Goal: Task Accomplishment & Management: Manage account settings

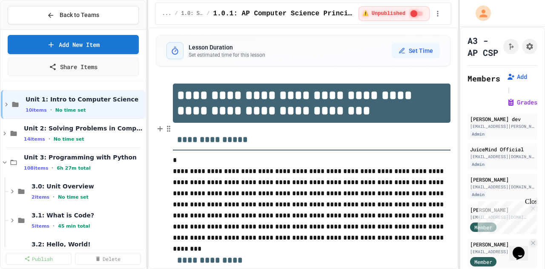
scroll to position [21, 0]
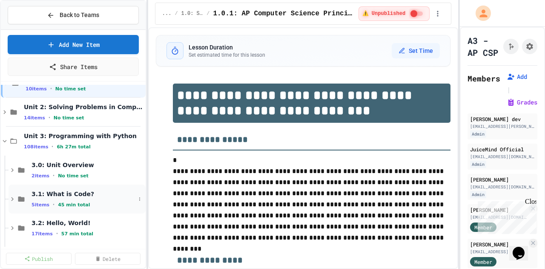
click at [47, 192] on span "3.1: What is Code?" at bounding box center [84, 194] width 104 height 8
click at [137, 198] on icon at bounding box center [139, 198] width 5 height 5
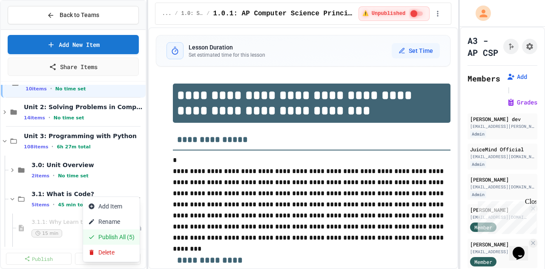
click at [112, 235] on button "Publish All (5)" at bounding box center [111, 236] width 57 height 15
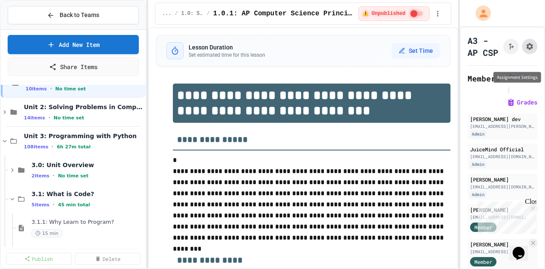
click at [525, 51] on icon "Assignment Settings" at bounding box center [529, 46] width 9 height 9
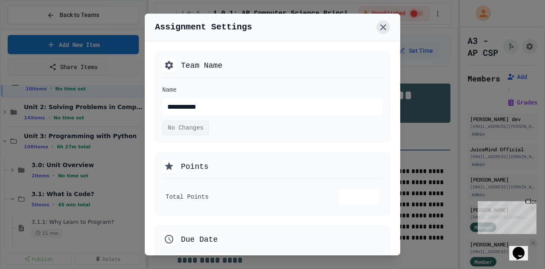
drag, startPoint x: 385, startPoint y: 20, endPoint x: 385, endPoint y: 29, distance: 8.9
click at [385, 25] on div "Assignment Settings" at bounding box center [272, 28] width 255 height 28
click at [384, 27] on icon at bounding box center [383, 27] width 10 height 10
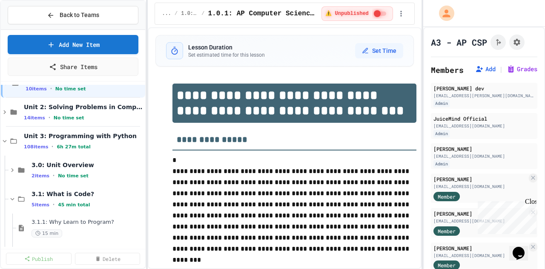
click at [411, 141] on div "**********" at bounding box center [272, 134] width 545 height 269
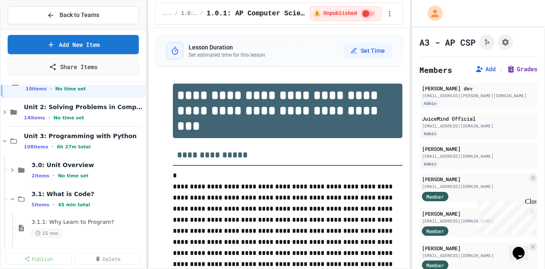
click at [507, 68] on button "Grades" at bounding box center [522, 69] width 31 height 9
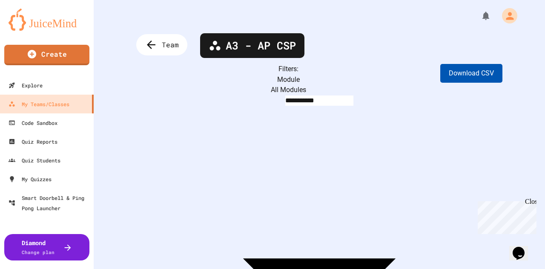
click at [459, 78] on button "Download CSV" at bounding box center [471, 73] width 62 height 19
click at [152, 49] on icon at bounding box center [150, 45] width 14 height 14
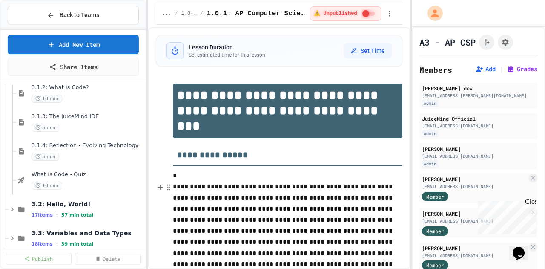
scroll to position [181, 0]
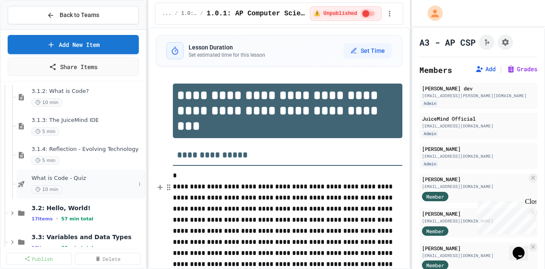
click at [58, 178] on span "What is Code - Quiz" at bounding box center [84, 178] width 104 height 7
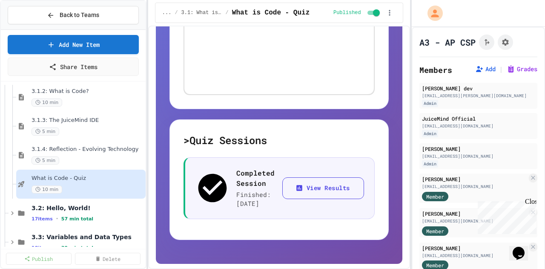
scroll to position [398, 0]
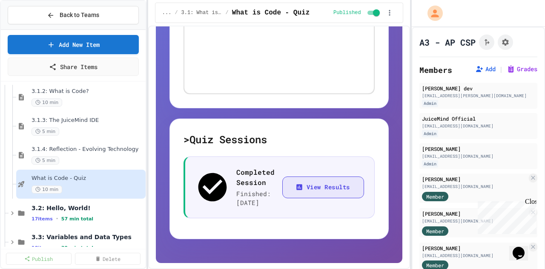
click at [314, 191] on button "View Results" at bounding box center [323, 187] width 82 height 22
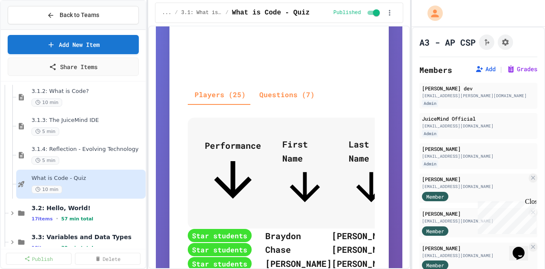
scroll to position [422, 0]
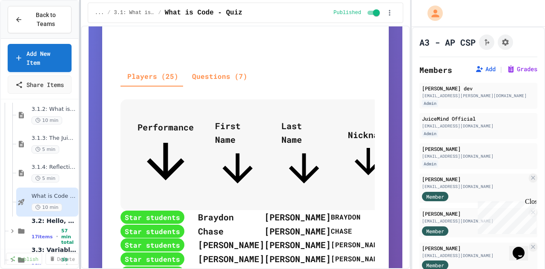
click at [79, 88] on div at bounding box center [80, 134] width 2 height 269
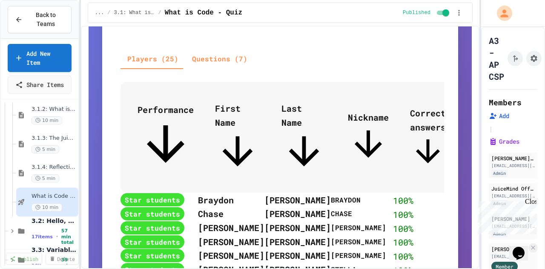
click at [482, 118] on div "Back to Teams Add New Item Share Items 3.1.1: Why Learn to Program? 15 min 3.1.…" at bounding box center [272, 134] width 545 height 269
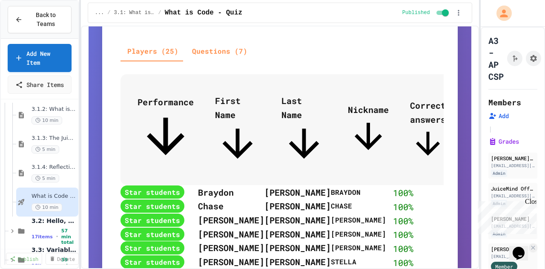
scroll to position [433, 0]
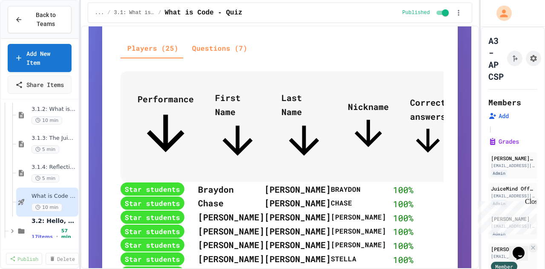
click at [290, 92] on span "Last Name" at bounding box center [303, 127] width 45 height 71
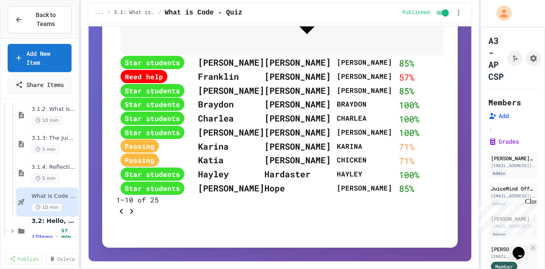
scroll to position [614, 0]
click at [137, 216] on icon "Go to next page" at bounding box center [131, 211] width 10 height 10
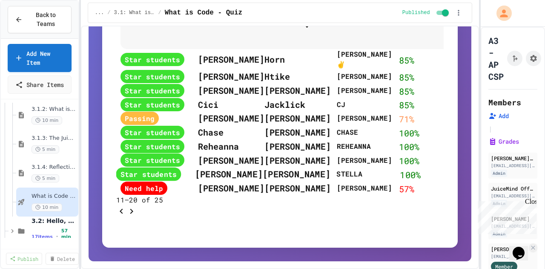
scroll to position [624, 0]
click at [133, 214] on icon "Go to next page" at bounding box center [131, 211] width 3 height 5
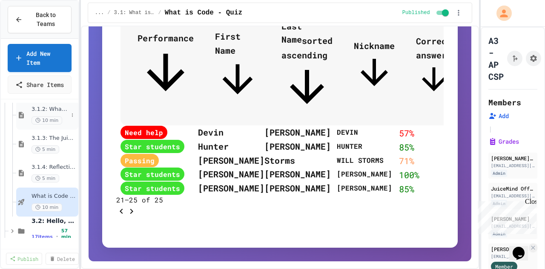
click at [48, 113] on span "3.1.2: What is Code?" at bounding box center [50, 109] width 37 height 7
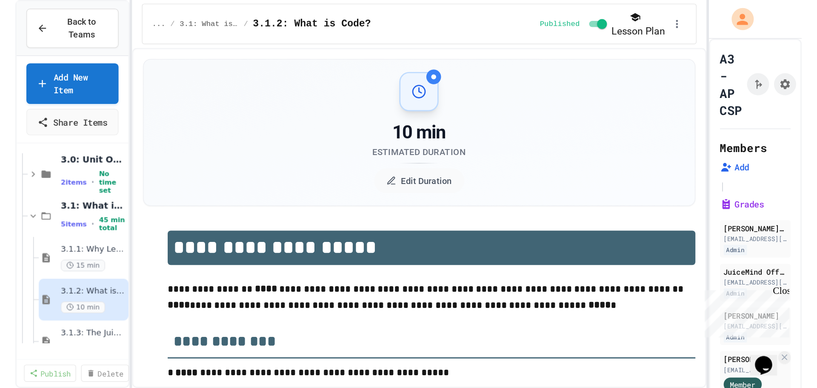
scroll to position [99, 0]
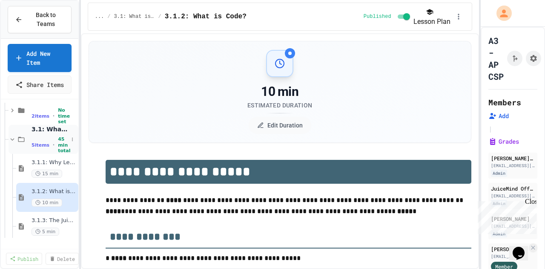
click at [42, 133] on span "3.1: What is Code?" at bounding box center [50, 129] width 37 height 8
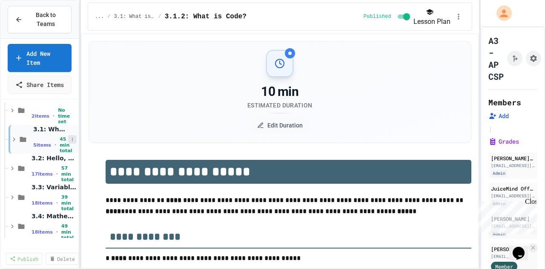
click at [70, 142] on icon at bounding box center [72, 139] width 5 height 5
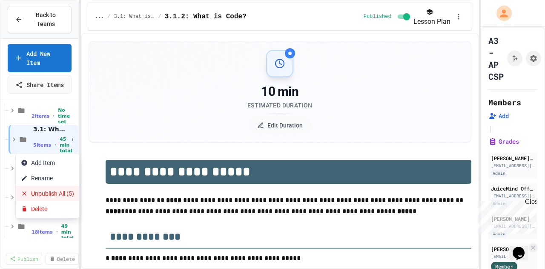
click at [62, 193] on button "Unpublish All (5)" at bounding box center [47, 193] width 63 height 15
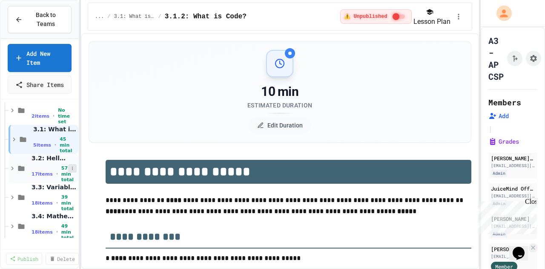
click at [69, 172] on button at bounding box center [72, 168] width 9 height 9
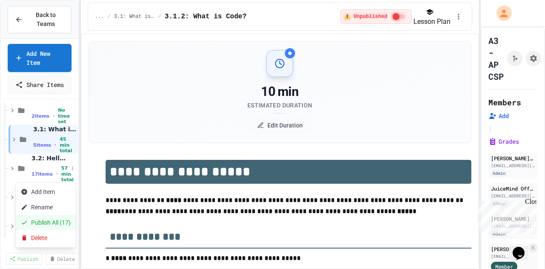
click at [51, 221] on button "Publish All (17)" at bounding box center [46, 222] width 60 height 15
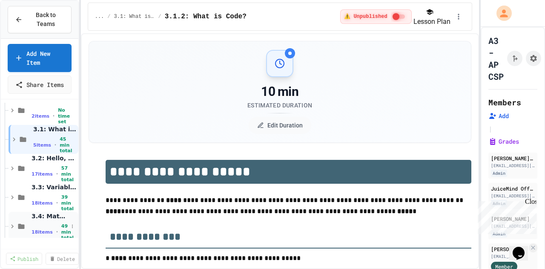
type textarea "*"
click at [23, 200] on icon at bounding box center [21, 197] width 6 height 5
click at [23, 201] on icon at bounding box center [21, 197] width 10 height 8
click at [44, 172] on div "3.2: Hello, World! 17 items • 57 min total" at bounding box center [50, 168] width 37 height 28
click at [44, 172] on div "3.2: Hello, World! 17 items • 57 min total" at bounding box center [54, 168] width 45 height 28
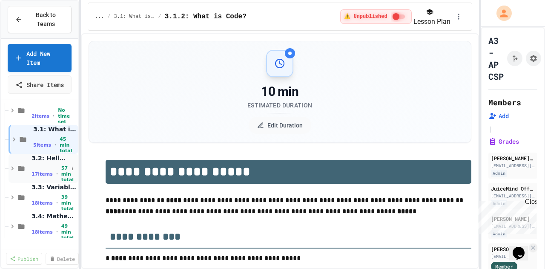
click at [45, 162] on span "3.2: Hello, World!" at bounding box center [50, 158] width 37 height 8
click at [48, 206] on span "15 min" at bounding box center [47, 202] width 31 height 8
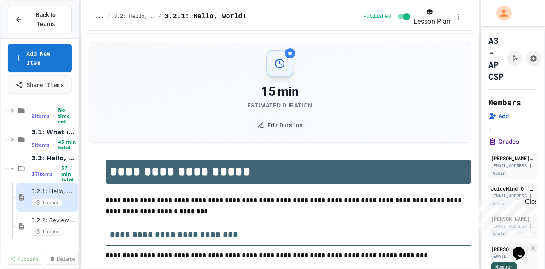
click at [501, 140] on button "Grades" at bounding box center [503, 141] width 31 height 9
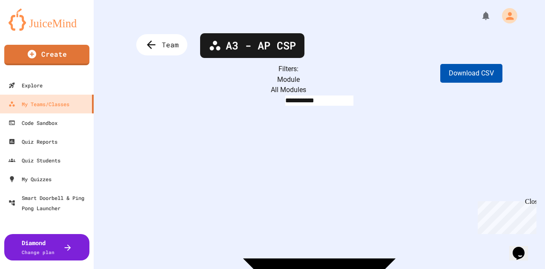
click at [466, 76] on button "Download CSV" at bounding box center [471, 73] width 62 height 19
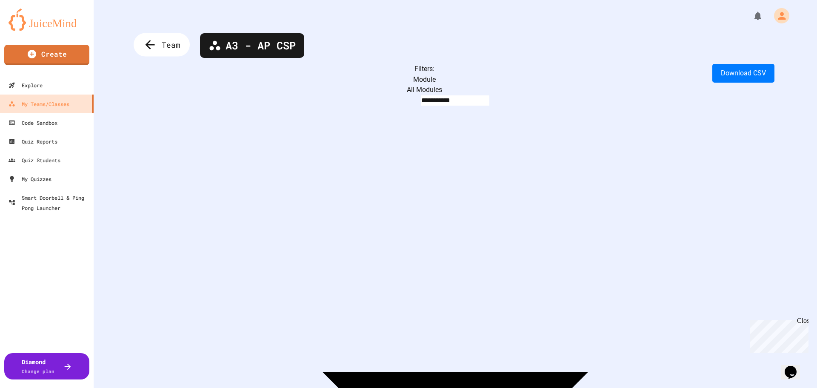
click at [162, 43] on span "Team" at bounding box center [171, 44] width 19 height 11
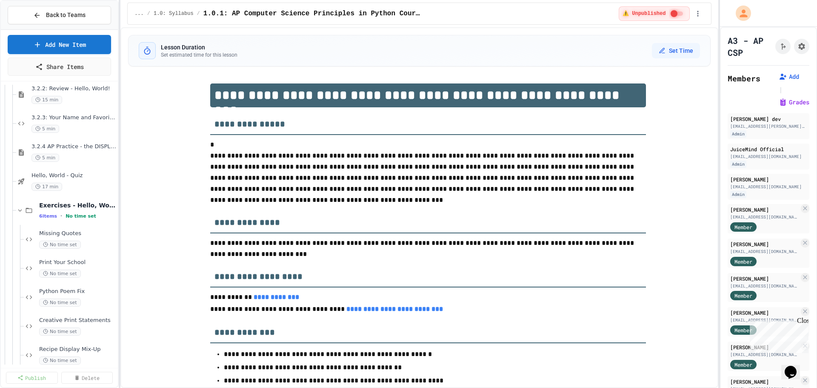
scroll to position [223, 0]
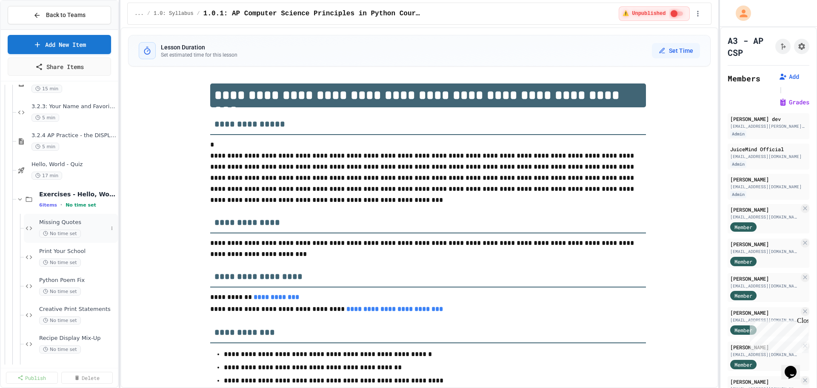
click at [58, 224] on span "Missing Quotes" at bounding box center [73, 222] width 69 height 7
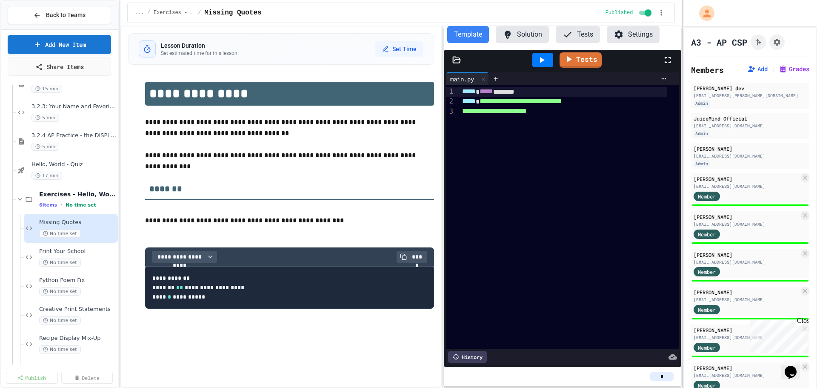
click at [544, 240] on div at bounding box center [683, 194] width 2 height 388
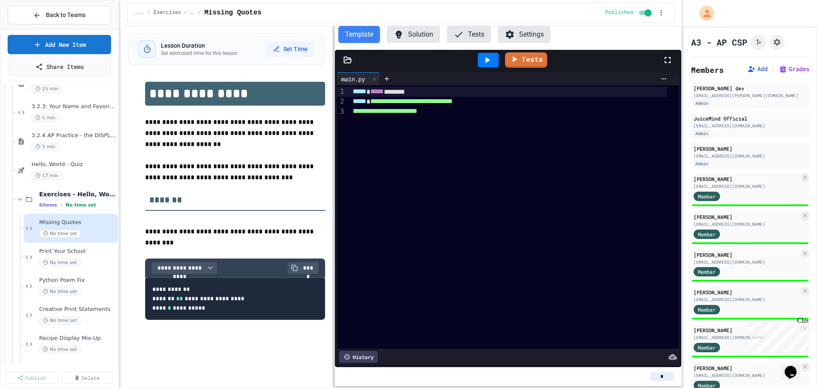
click at [333, 210] on div at bounding box center [334, 207] width 2 height 362
click at [544, 183] on div "[EMAIL_ADDRESS][DOMAIN_NAME]" at bounding box center [747, 186] width 106 height 6
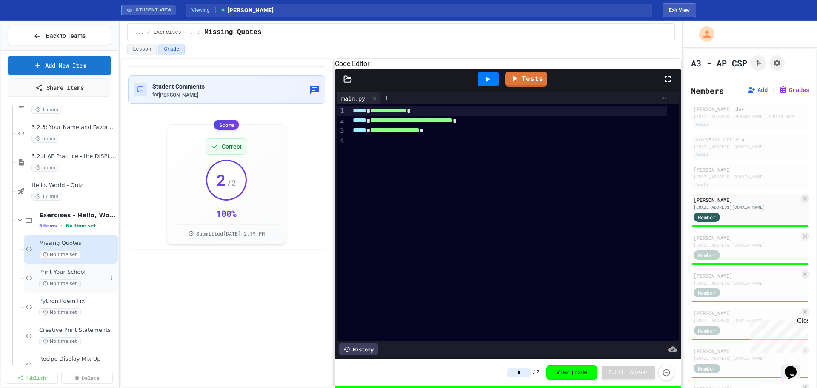
click at [53, 268] on div "Print Your School No time set" at bounding box center [73, 278] width 69 height 19
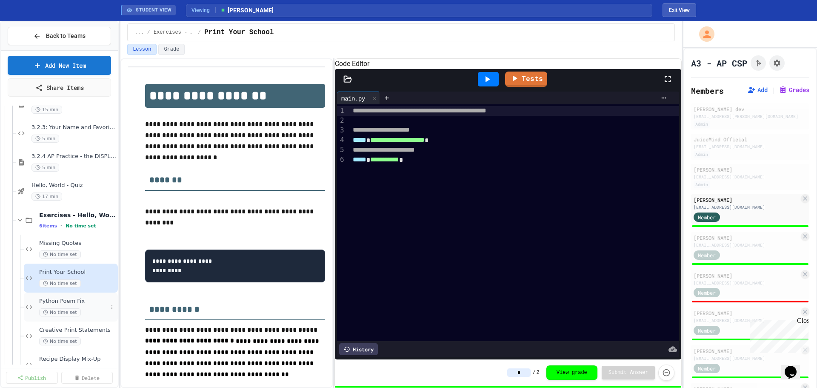
click at [56, 268] on span "Python Poem Fix" at bounding box center [73, 301] width 69 height 7
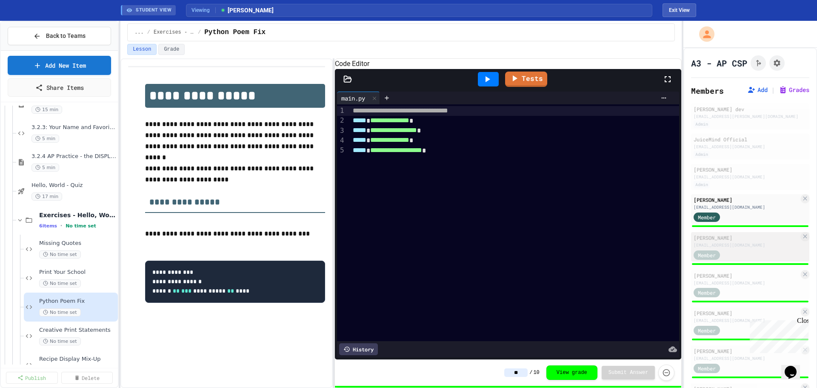
click at [544, 249] on div "Member" at bounding box center [747, 254] width 106 height 11
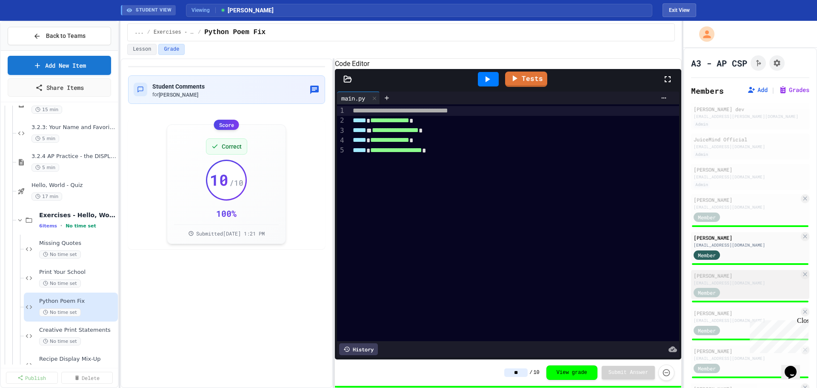
click at [544, 268] on div "[EMAIL_ADDRESS][DOMAIN_NAME]" at bounding box center [747, 283] width 106 height 6
click at [544, 268] on div "[EMAIL_ADDRESS][DOMAIN_NAME]" at bounding box center [747, 320] width 106 height 6
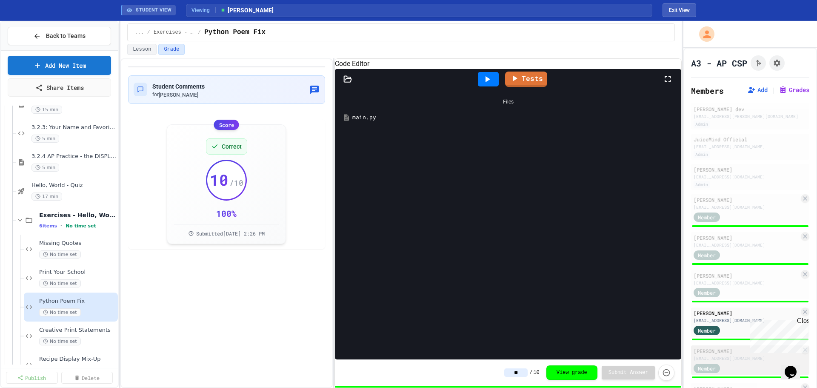
click at [544, 268] on div "[PERSON_NAME]" at bounding box center [747, 351] width 106 height 8
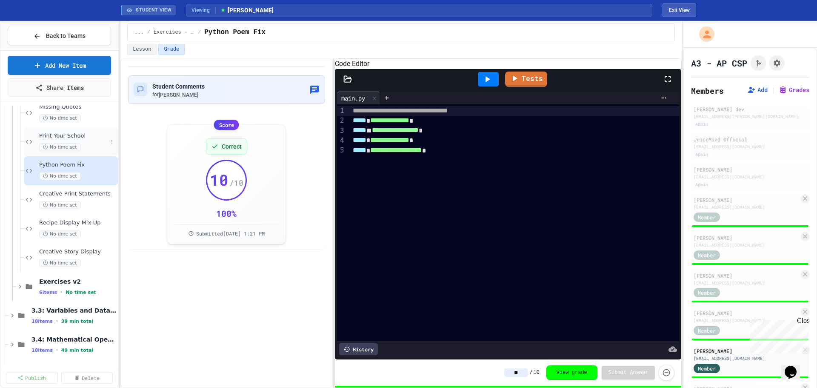
scroll to position [362, 0]
click at [109, 268] on icon at bounding box center [111, 284] width 5 height 5
click at [89, 268] on button "Unpublish All (6)" at bounding box center [87, 330] width 63 height 15
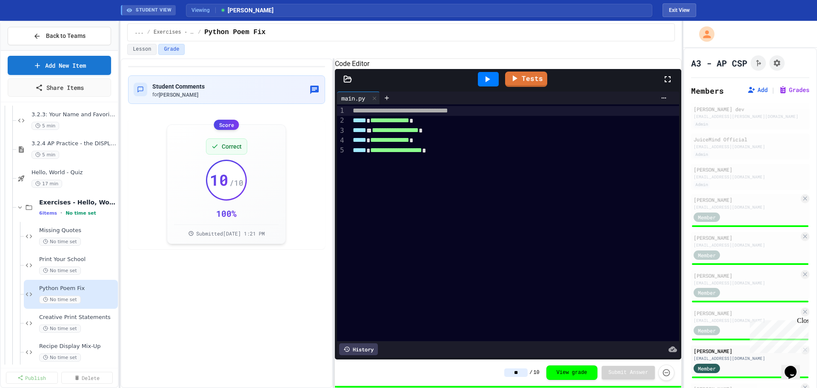
scroll to position [213, 0]
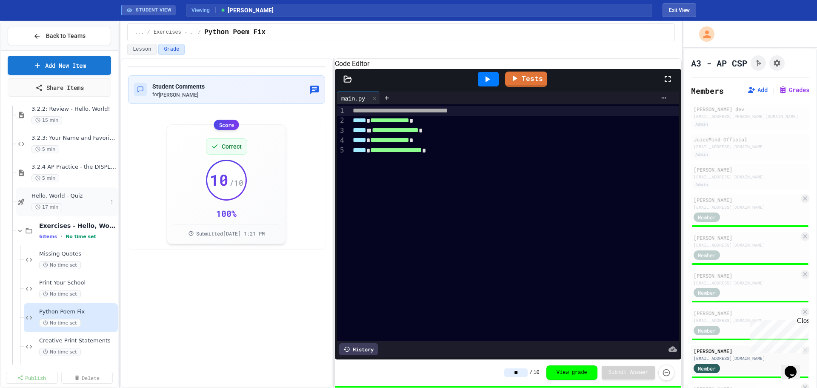
click at [64, 196] on span "Hello, World - Quiz" at bounding box center [70, 195] width 76 height 7
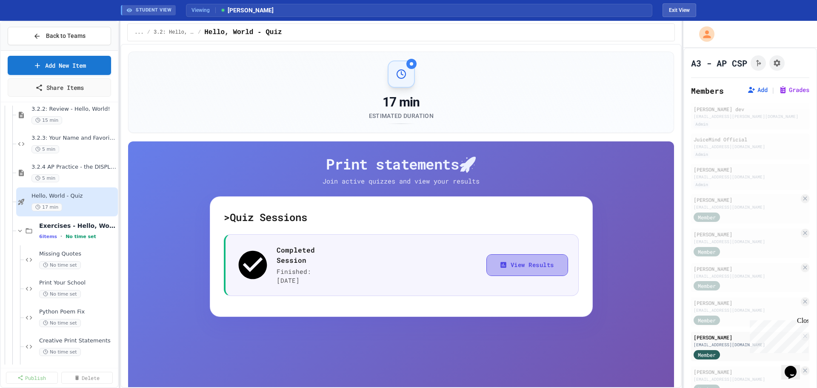
click at [503, 255] on button "View Results" at bounding box center [528, 265] width 82 height 22
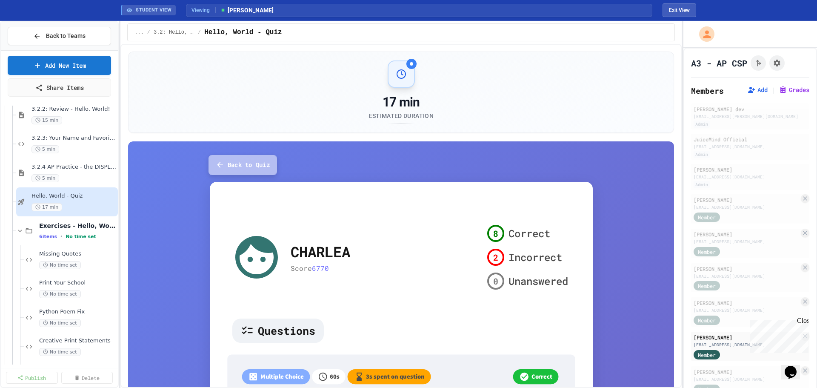
click at [242, 168] on button "Back to Quiz" at bounding box center [243, 165] width 69 height 20
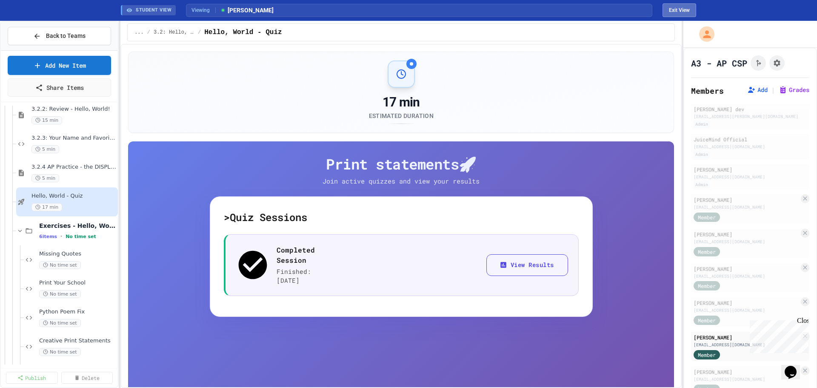
click at [544, 10] on button "Exit View" at bounding box center [680, 10] width 34 height 14
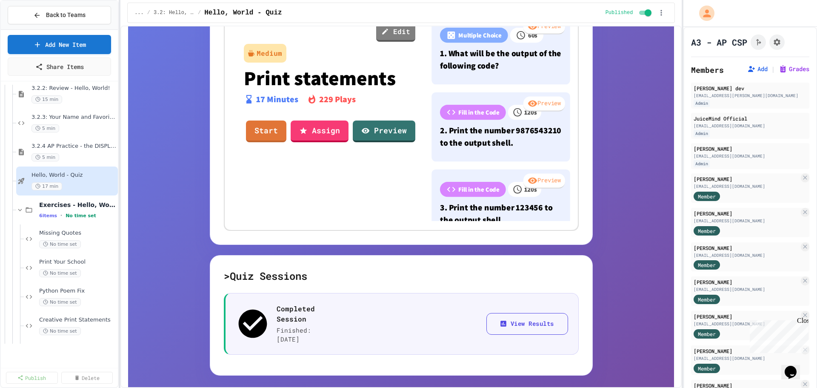
scroll to position [250, 0]
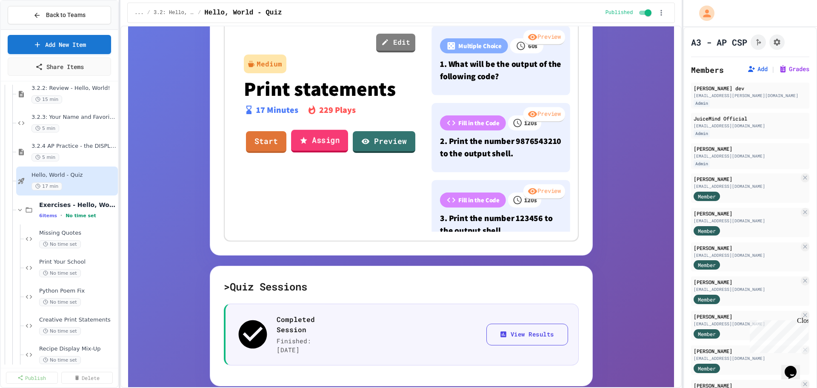
click at [304, 137] on icon at bounding box center [304, 140] width 9 height 9
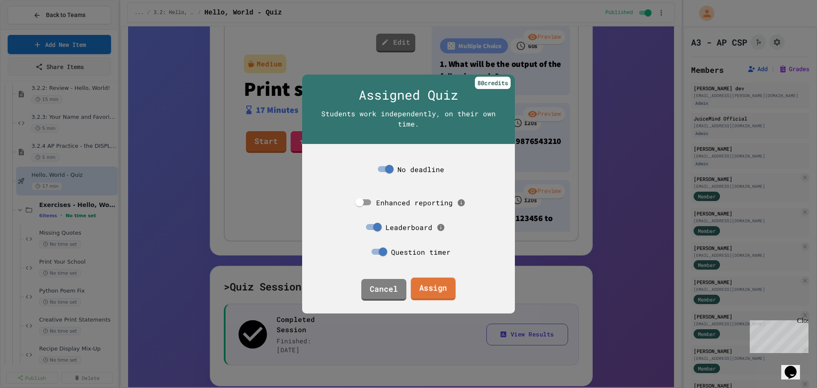
click at [435, 268] on link "Assign" at bounding box center [433, 289] width 45 height 23
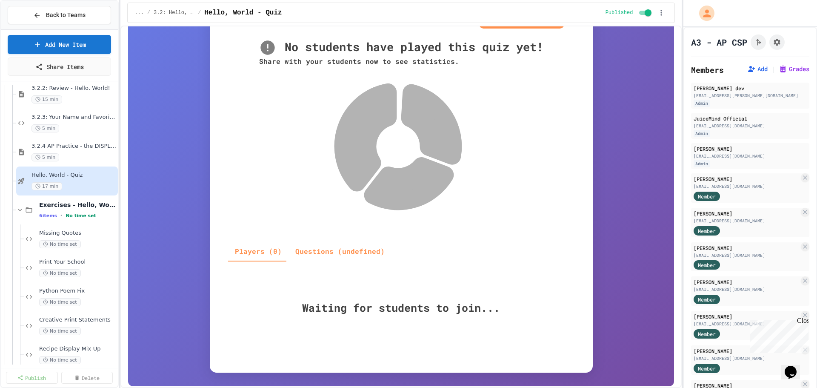
scroll to position [228, 0]
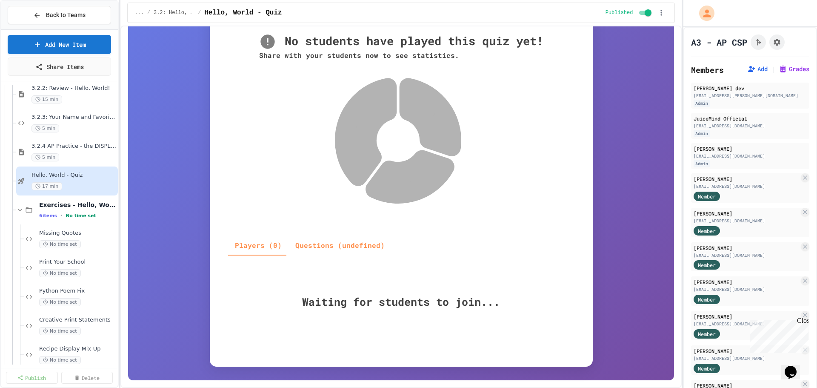
click at [178, 268] on div "Back to Quiz Live Running Share quiz Share with class End quiz No students have…" at bounding box center [401, 148] width 546 height 464
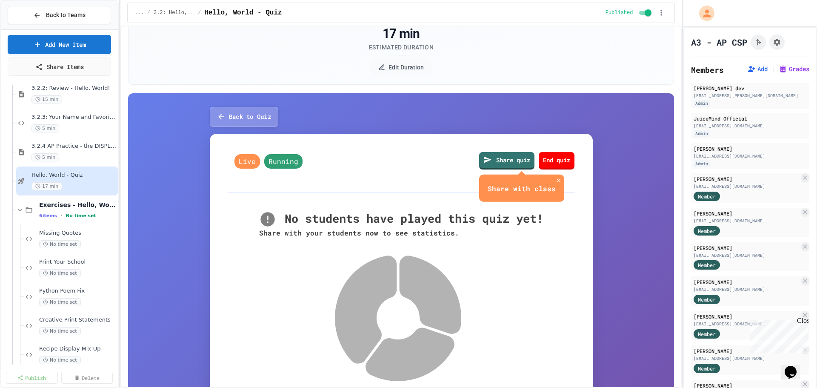
scroll to position [0, 0]
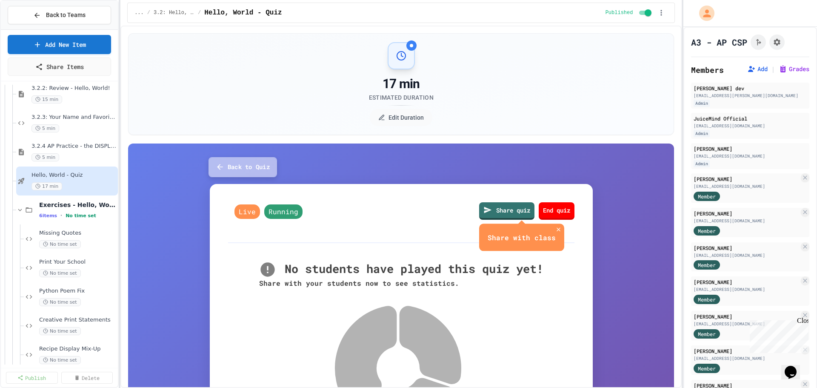
click at [226, 166] on button "Back to Quiz" at bounding box center [243, 167] width 69 height 20
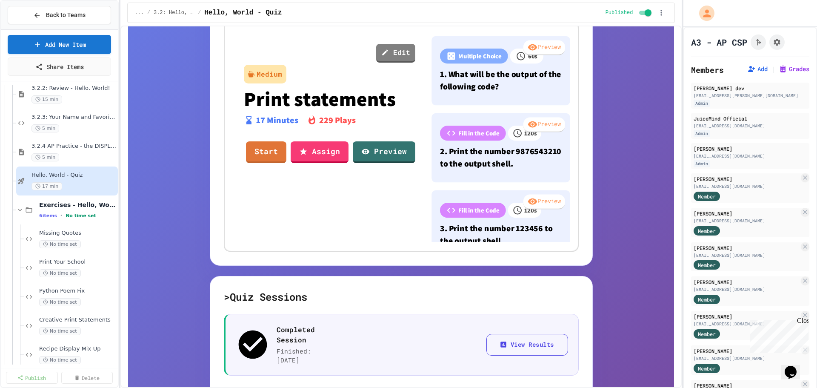
scroll to position [229, 0]
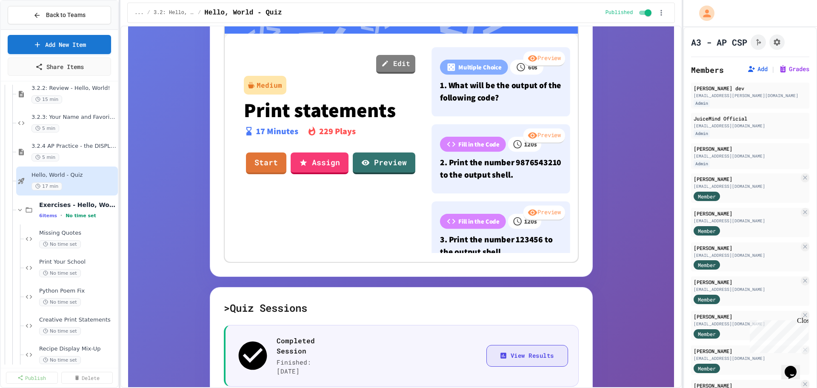
click at [503, 268] on button "View Results" at bounding box center [528, 356] width 82 height 22
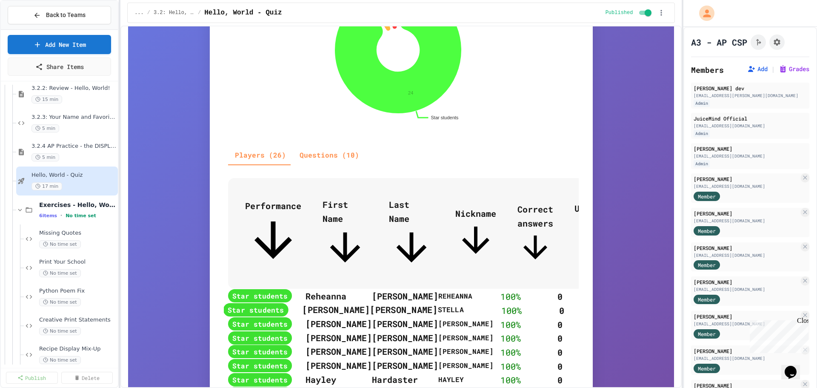
scroll to position [330, 0]
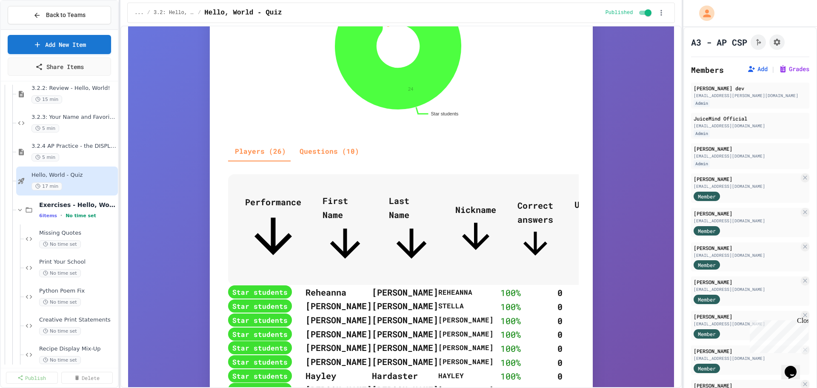
click at [394, 196] on span "Last Name" at bounding box center [411, 230] width 45 height 71
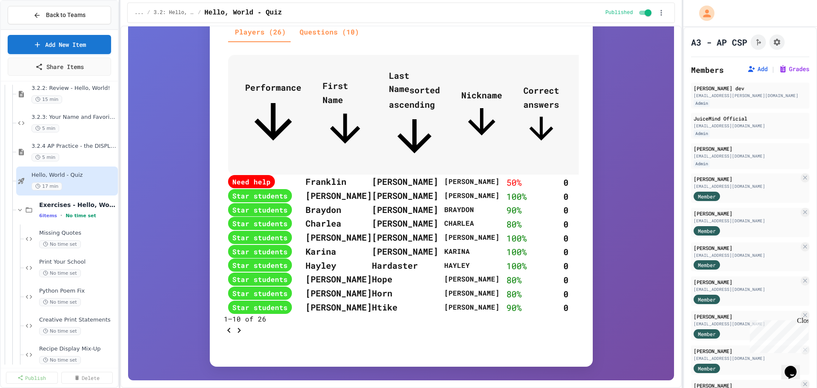
scroll to position [517, 0]
click at [244, 268] on icon "Go to next page" at bounding box center [239, 330] width 10 height 10
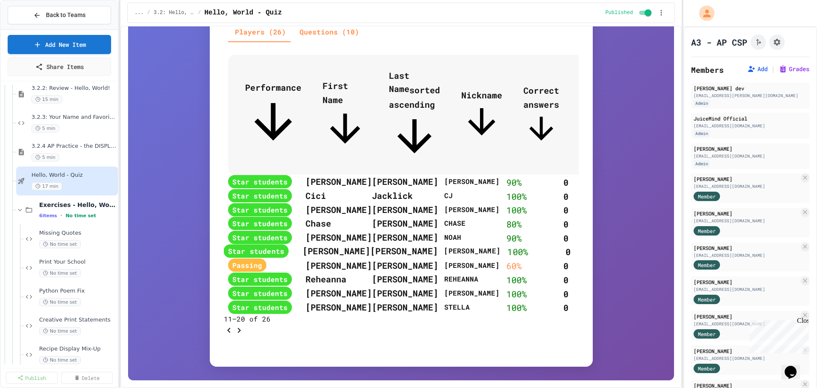
scroll to position [496, 0]
click at [244, 268] on icon "Go to next page" at bounding box center [239, 330] width 10 height 10
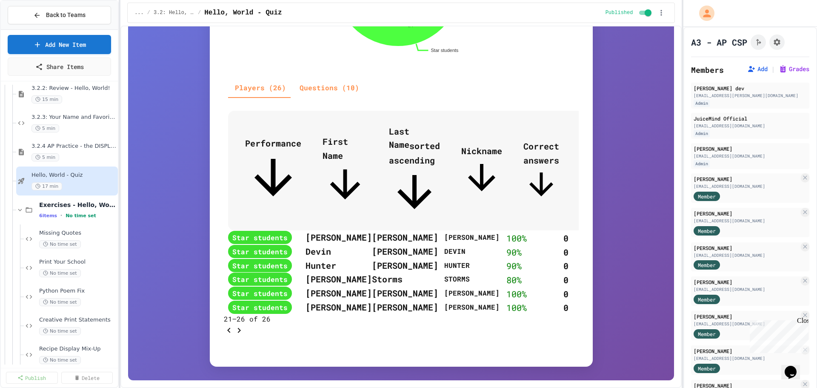
scroll to position [428, 0]
click at [230, 268] on icon "Go to previous page" at bounding box center [228, 329] width 3 height 5
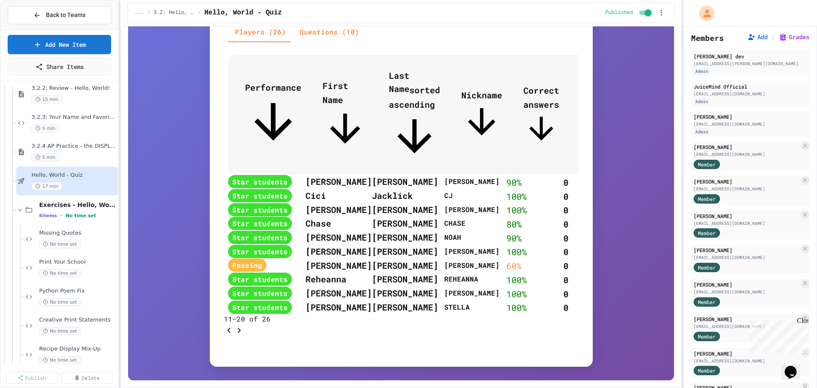
scroll to position [549, 0]
click at [244, 268] on icon "Go to next page" at bounding box center [239, 330] width 10 height 10
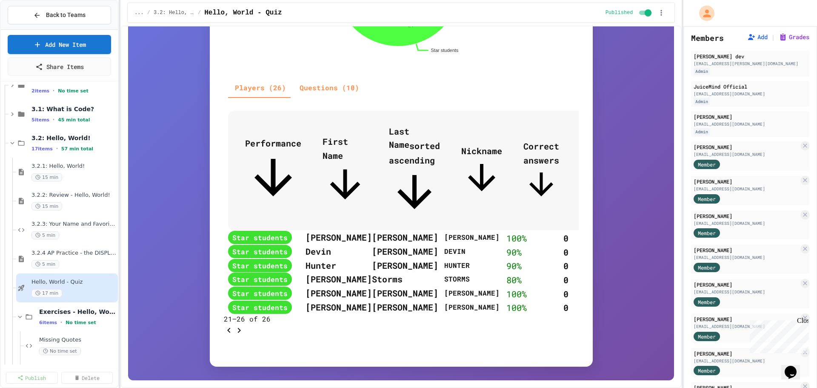
scroll to position [96, 0]
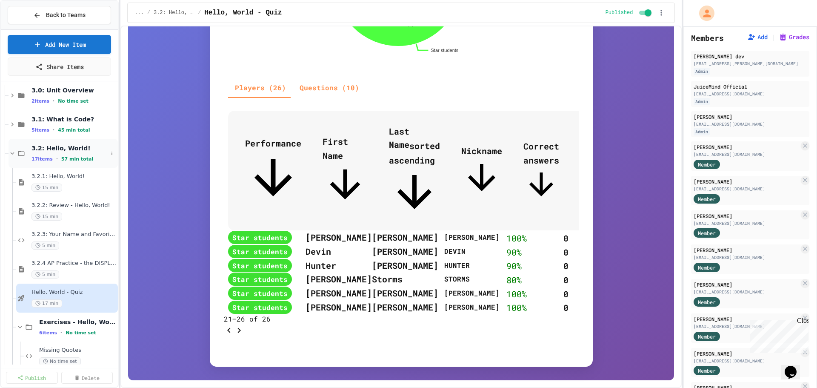
click at [49, 149] on span "3.2: Hello, World!" at bounding box center [70, 148] width 76 height 8
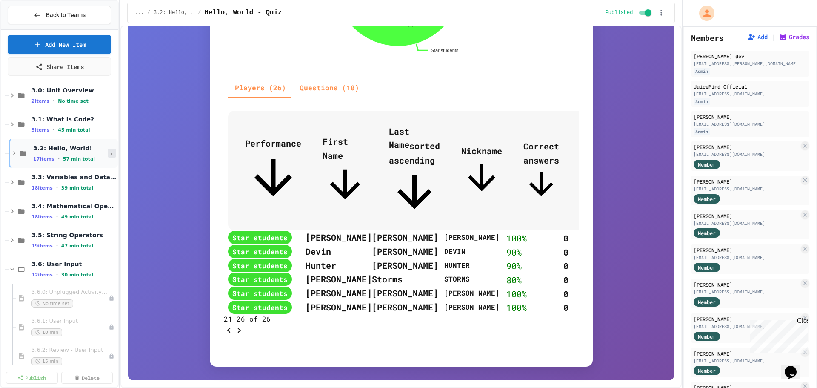
click at [109, 155] on icon at bounding box center [111, 153] width 5 height 5
click at [142, 142] on div at bounding box center [408, 194] width 817 height 388
click at [109, 123] on icon at bounding box center [111, 124] width 5 height 5
click at [140, 144] on div at bounding box center [408, 194] width 817 height 388
click at [109, 180] on icon at bounding box center [111, 182] width 5 height 5
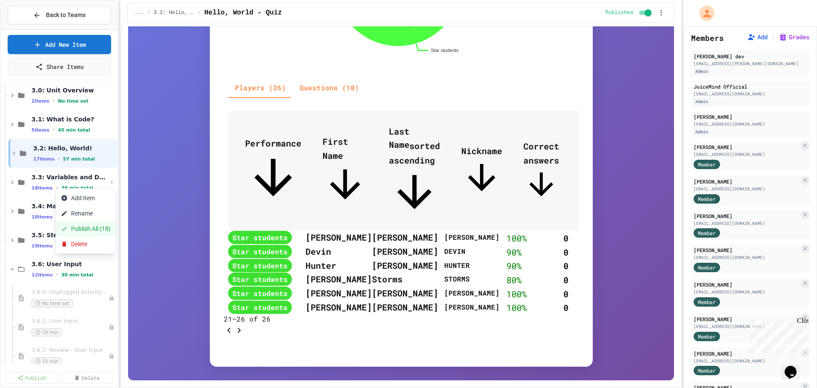
click at [93, 229] on button "Publish All (18)" at bounding box center [86, 228] width 60 height 15
click at [22, 268] on icon at bounding box center [21, 268] width 6 height 5
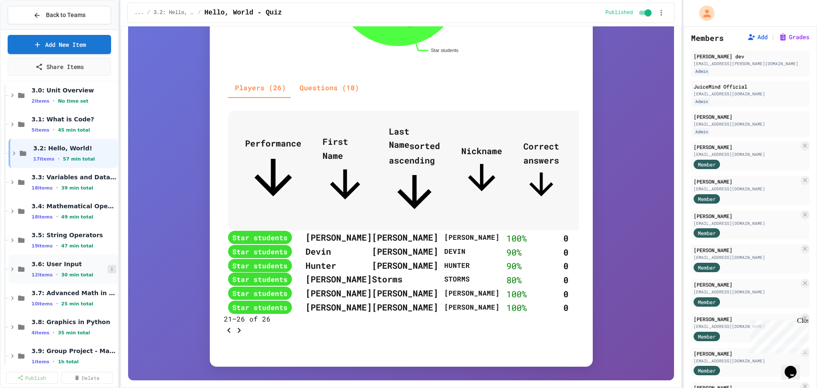
click at [108, 268] on button at bounding box center [112, 269] width 9 height 9
click at [69, 179] on div at bounding box center [408, 194] width 817 height 388
click at [21, 181] on icon at bounding box center [21, 182] width 6 height 5
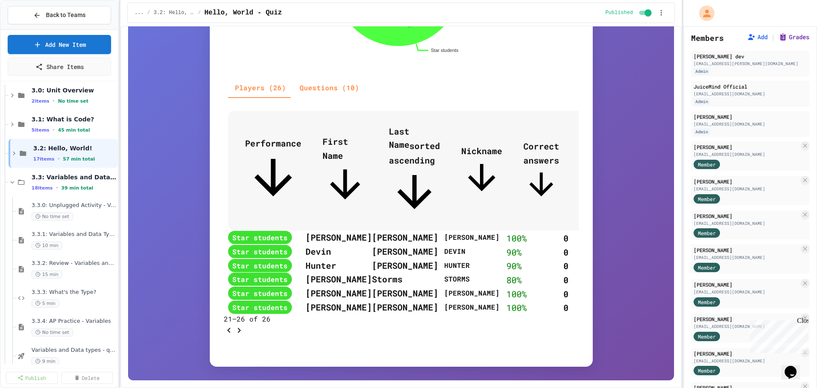
click at [544, 38] on button "Grades" at bounding box center [794, 37] width 31 height 9
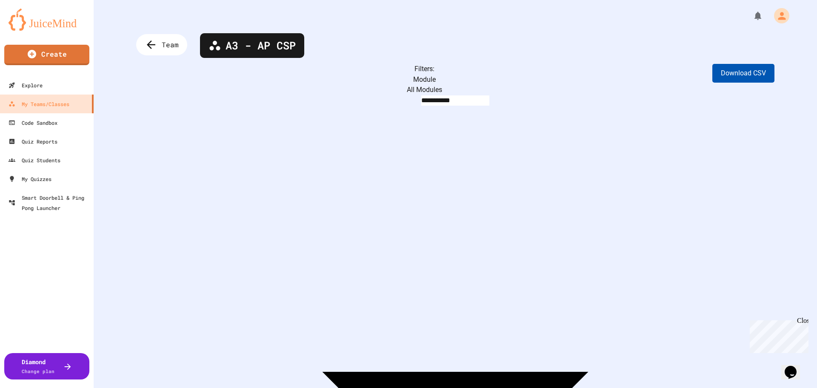
click at [544, 76] on button "Download CSV" at bounding box center [744, 73] width 62 height 19
click at [158, 43] on div "Team" at bounding box center [162, 44] width 56 height 23
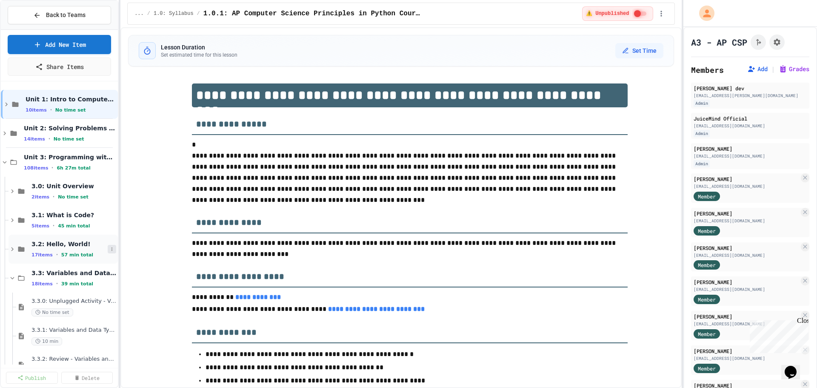
click at [109, 248] on icon at bounding box center [111, 248] width 5 height 5
click at [93, 268] on button "Publish All (17)" at bounding box center [86, 295] width 60 height 15
click at [104, 243] on div "3.2: Hello, World! 17 items • 57 min total" at bounding box center [63, 249] width 109 height 29
click at [108, 247] on button at bounding box center [112, 249] width 9 height 9
click at [94, 268] on button "Unpublish All (17)" at bounding box center [89, 295] width 67 height 15
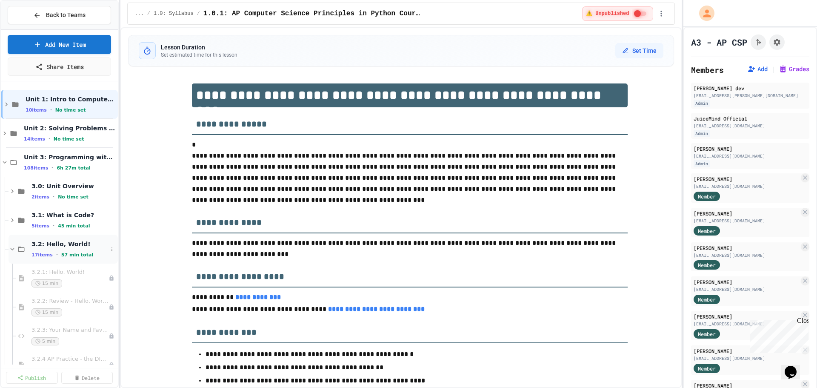
click at [57, 246] on span "3.2: Hello, World!" at bounding box center [70, 244] width 76 height 8
click at [61, 268] on span "3.3: Variables and Data Types" at bounding box center [70, 273] width 76 height 8
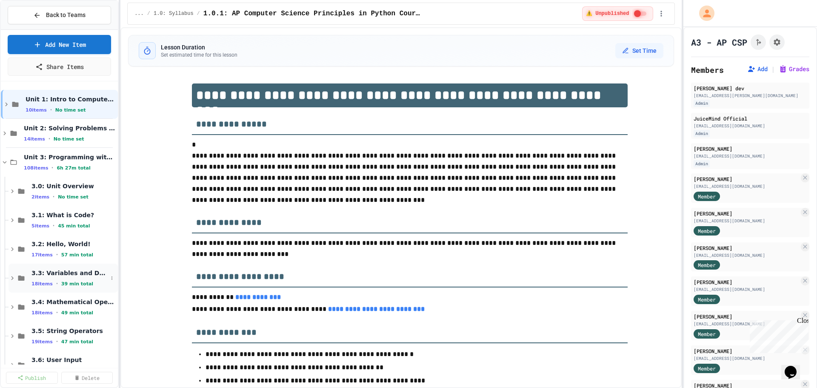
click at [63, 268] on span "3.3: Variables and Data Types" at bounding box center [70, 273] width 76 height 8
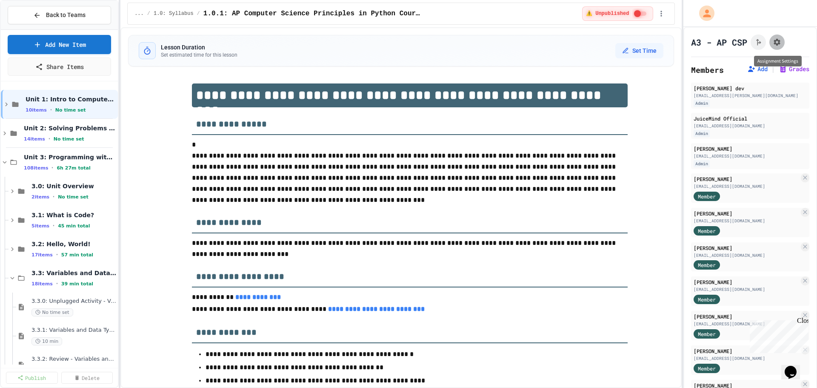
click at [544, 41] on icon "Assignment Settings" at bounding box center [777, 42] width 7 height 7
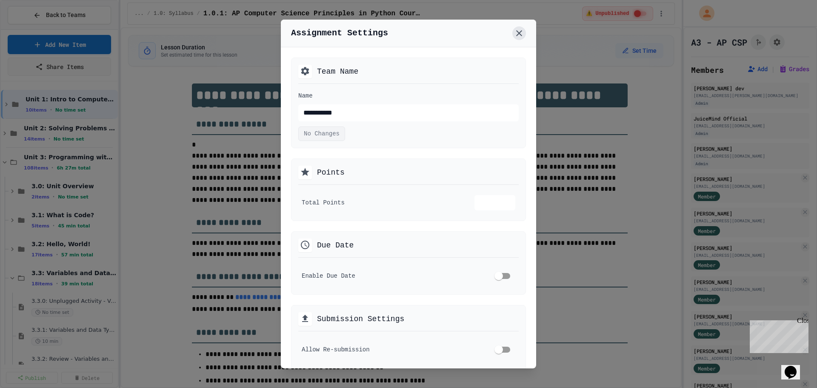
click at [521, 32] on icon at bounding box center [519, 33] width 10 height 10
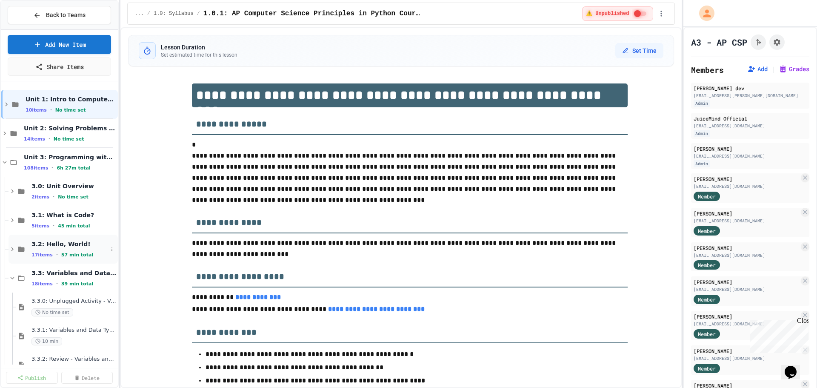
click at [52, 245] on span "3.2: Hello, World!" at bounding box center [70, 244] width 76 height 8
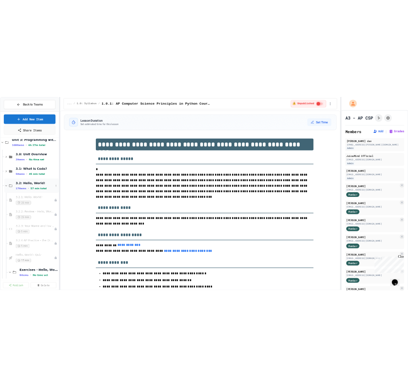
scroll to position [74, 0]
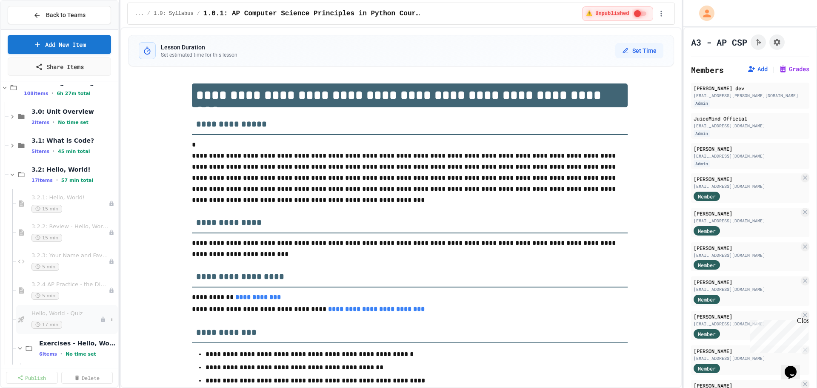
click at [51, 268] on span "Hello, World - Quiz" at bounding box center [66, 313] width 69 height 7
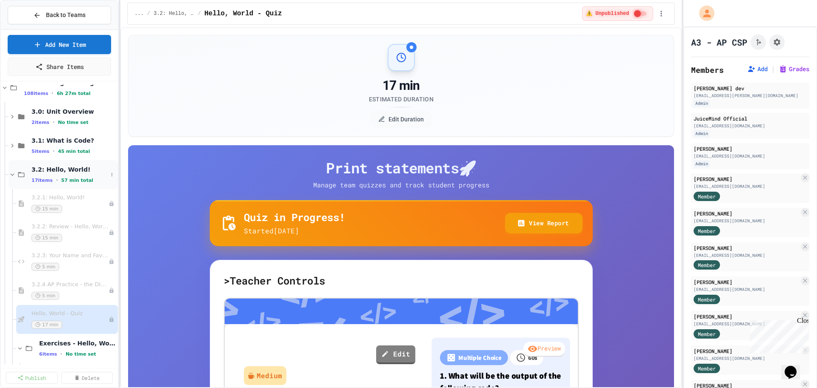
click at [50, 175] on div "3.2: Hello, World! 17 items • 57 min total" at bounding box center [70, 175] width 76 height 18
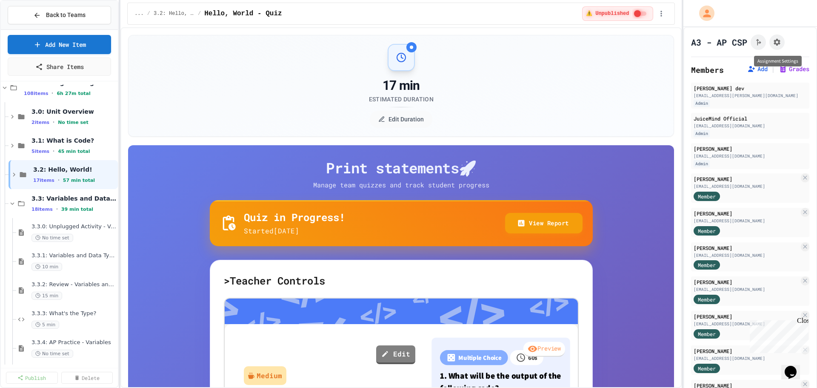
click at [544, 63] on div "Assignment Settings" at bounding box center [778, 61] width 48 height 11
click at [544, 70] on button "Grades" at bounding box center [794, 69] width 31 height 9
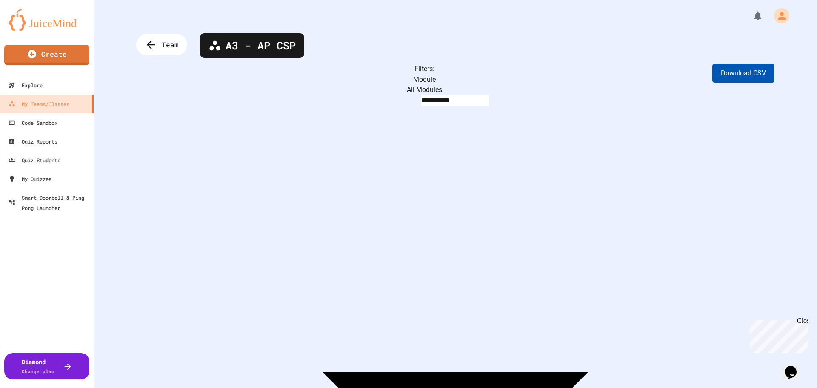
click at [544, 69] on button "Download CSV" at bounding box center [744, 73] width 62 height 19
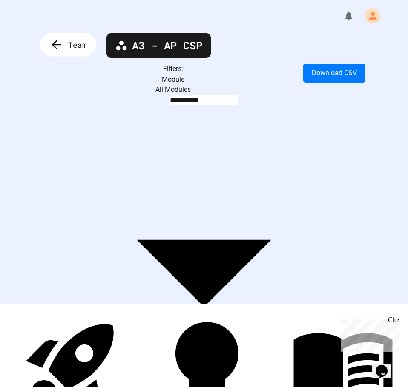
click at [61, 44] on icon at bounding box center [56, 45] width 14 height 14
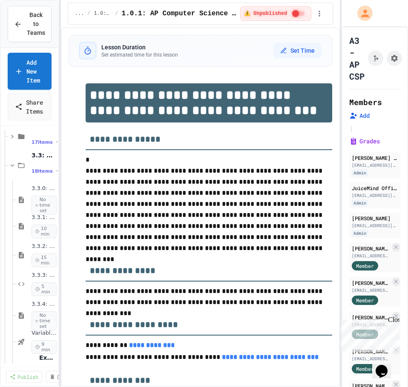
scroll to position [202, 0]
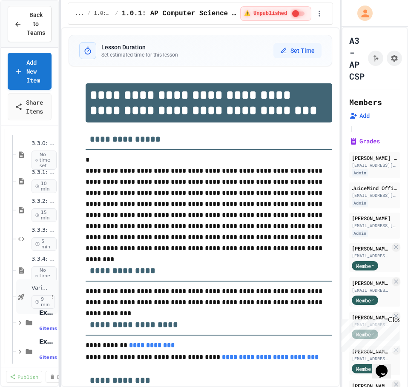
click at [37, 268] on span "Variables and Data types - quiz" at bounding box center [40, 288] width 17 height 7
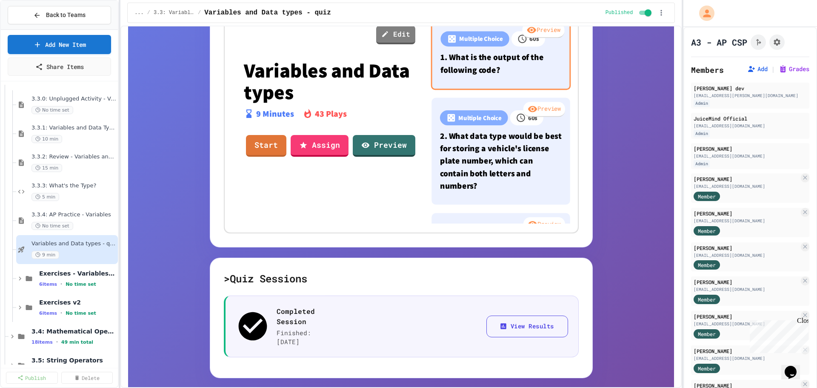
scroll to position [261, 0]
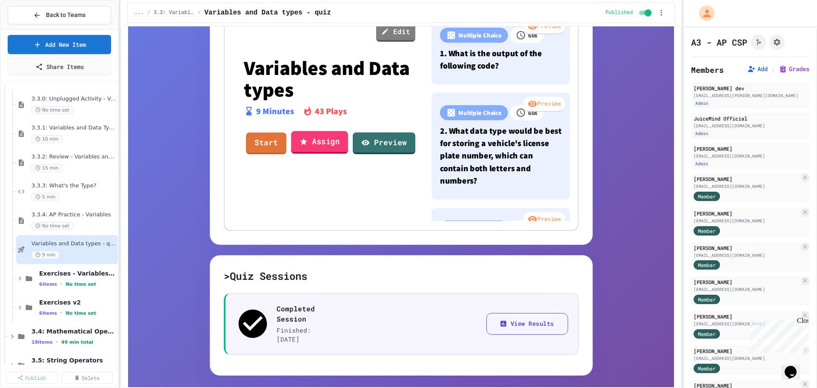
click at [313, 141] on link "Assign" at bounding box center [319, 142] width 57 height 23
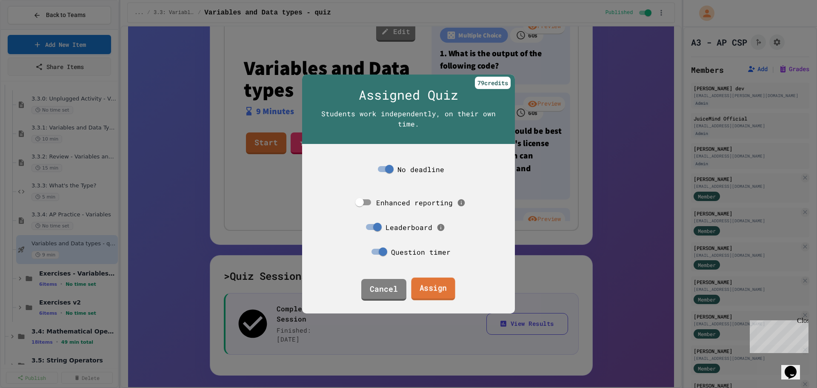
drag, startPoint x: 435, startPoint y: 287, endPoint x: 464, endPoint y: 313, distance: 39.2
click at [434, 268] on link "Assign" at bounding box center [433, 289] width 44 height 23
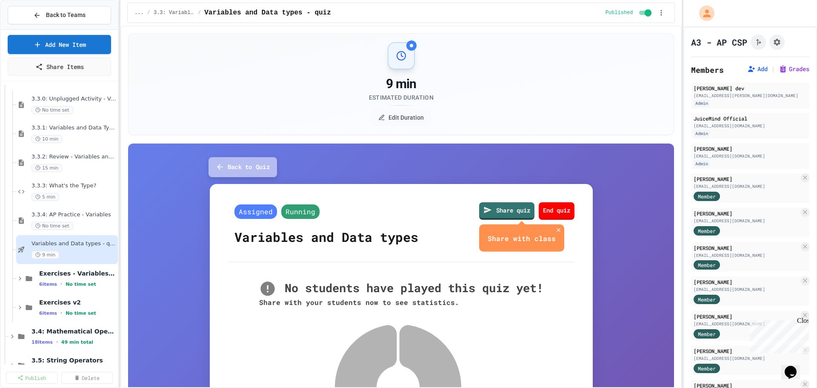
click at [248, 167] on button "Back to Quiz" at bounding box center [243, 167] width 69 height 20
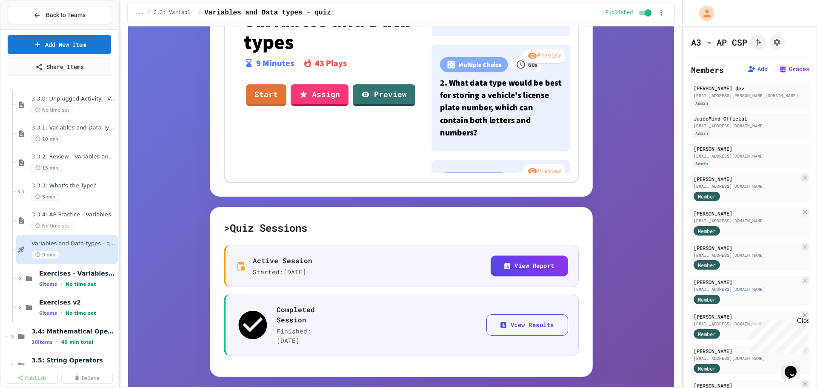
scroll to position [370, 0]
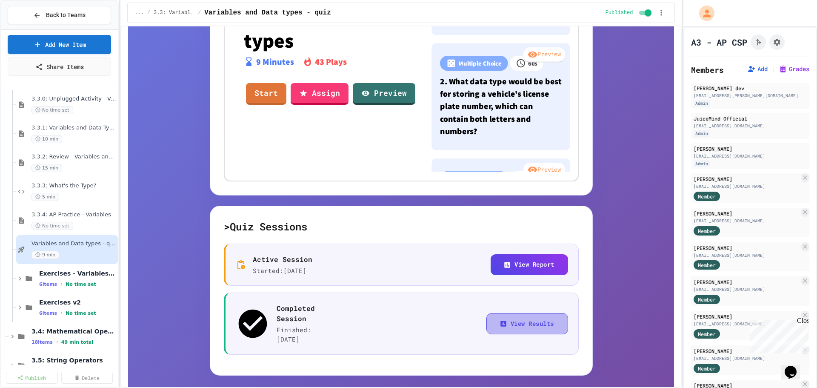
click at [511, 268] on button "View Results" at bounding box center [528, 324] width 82 height 22
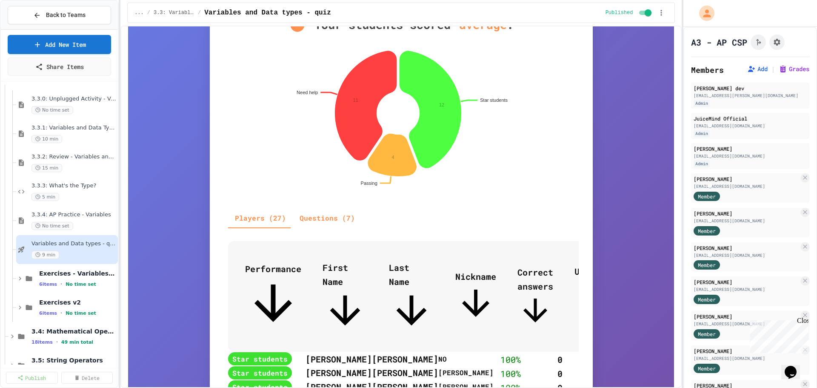
scroll to position [298, 0]
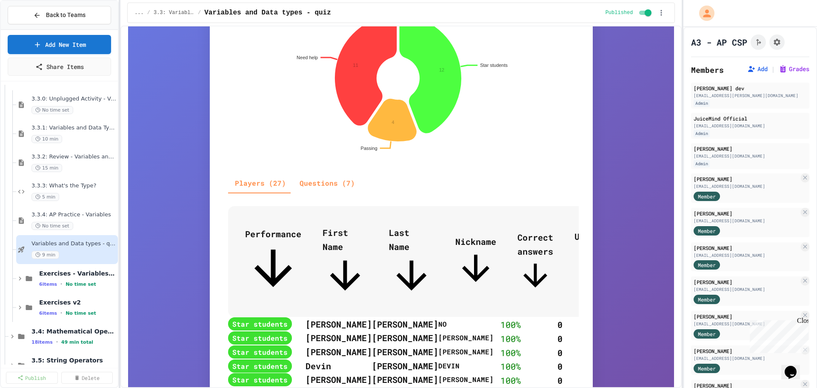
click at [399, 229] on span "Last Name" at bounding box center [411, 262] width 45 height 71
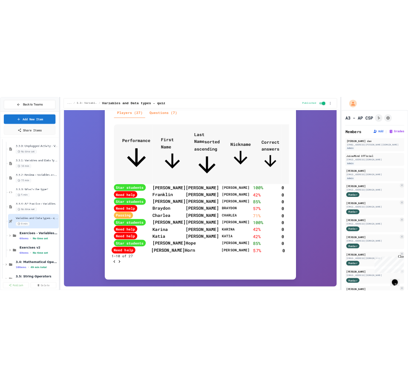
scroll to position [549, 0]
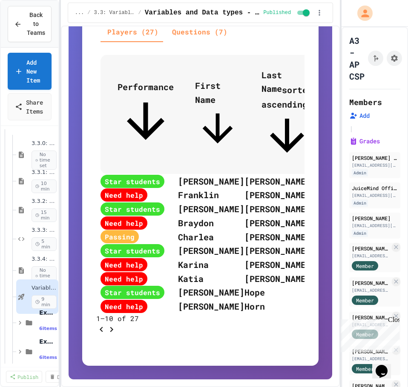
click at [117, 268] on icon "Go to next page" at bounding box center [111, 330] width 10 height 10
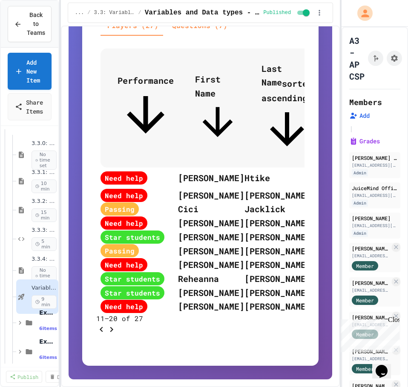
click at [117, 268] on icon "Go to next page" at bounding box center [111, 330] width 10 height 10
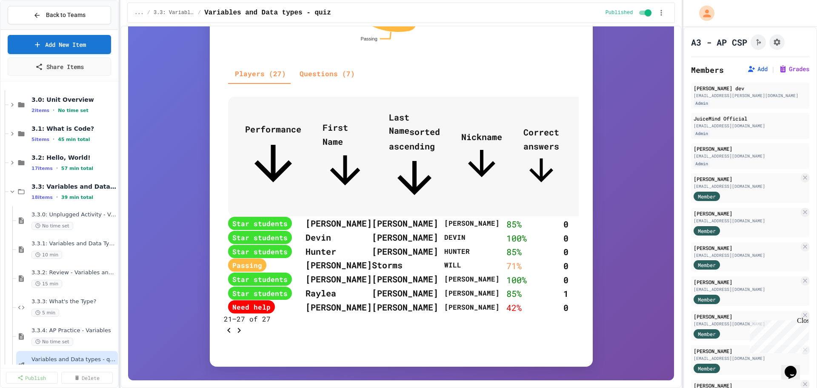
scroll to position [85, 0]
click at [60, 189] on span "3.3: Variables and Data Types" at bounding box center [70, 188] width 76 height 8
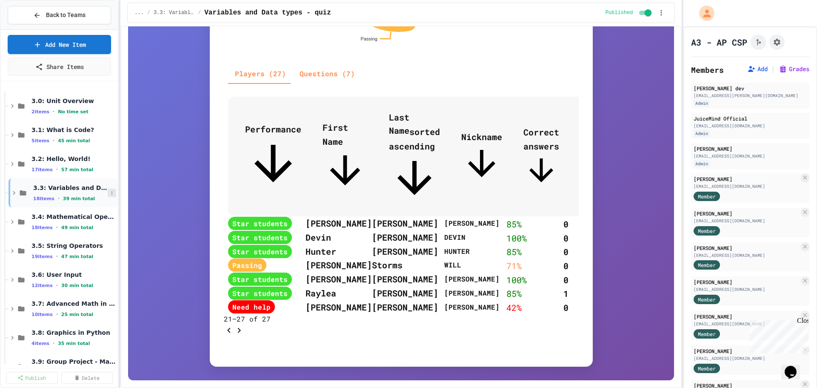
click at [109, 192] on icon at bounding box center [111, 192] width 5 height 5
click at [91, 237] on button "Unpublish All (18)" at bounding box center [89, 239] width 67 height 15
click at [109, 222] on icon at bounding box center [111, 221] width 5 height 5
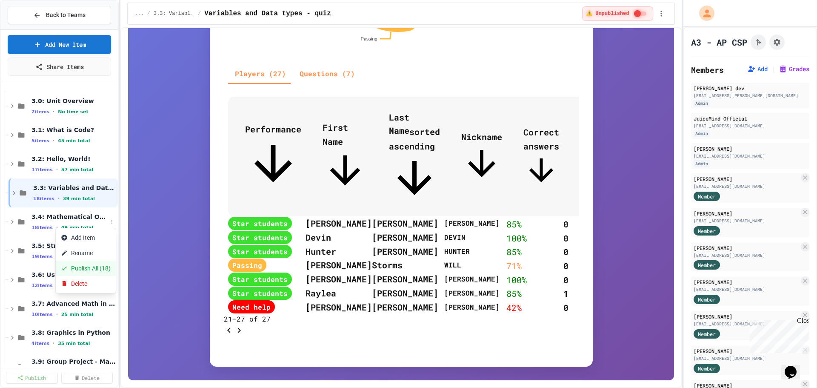
click at [95, 268] on button "Publish All (18)" at bounding box center [86, 268] width 60 height 15
click at [544, 73] on button "Grades" at bounding box center [794, 69] width 31 height 9
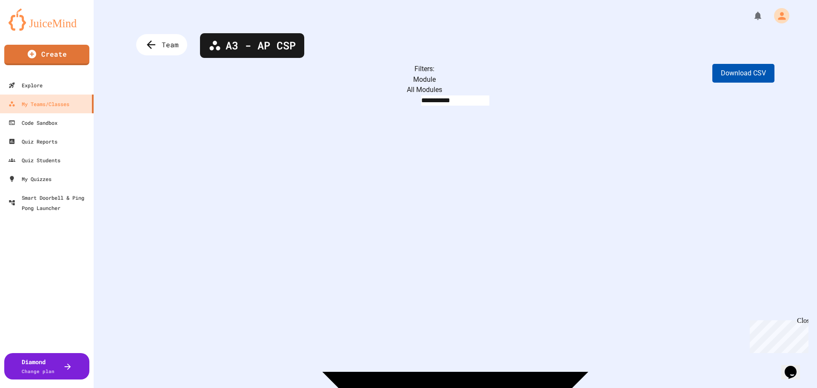
click at [544, 73] on button "Download CSV" at bounding box center [744, 73] width 62 height 19
click at [147, 49] on icon at bounding box center [151, 44] width 13 height 13
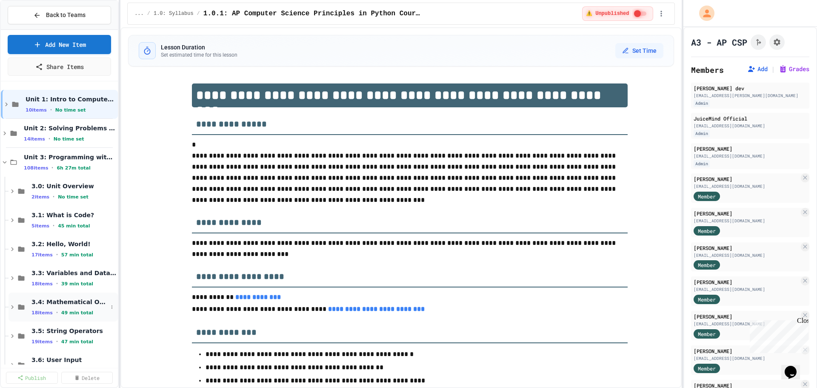
click at [60, 268] on span "3.4: Mathematical Operators" at bounding box center [70, 302] width 76 height 8
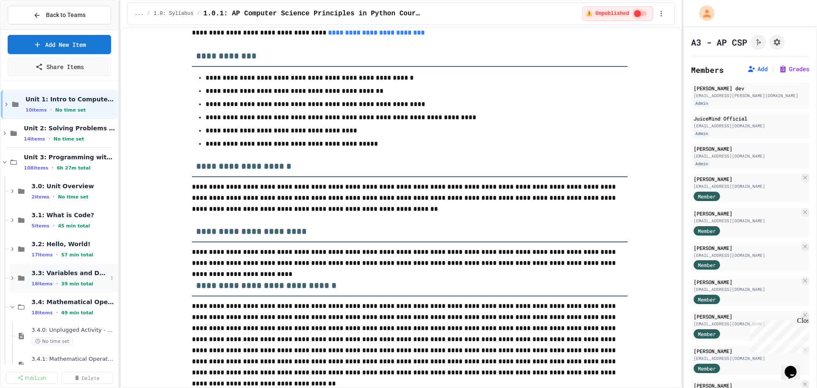
scroll to position [277, 0]
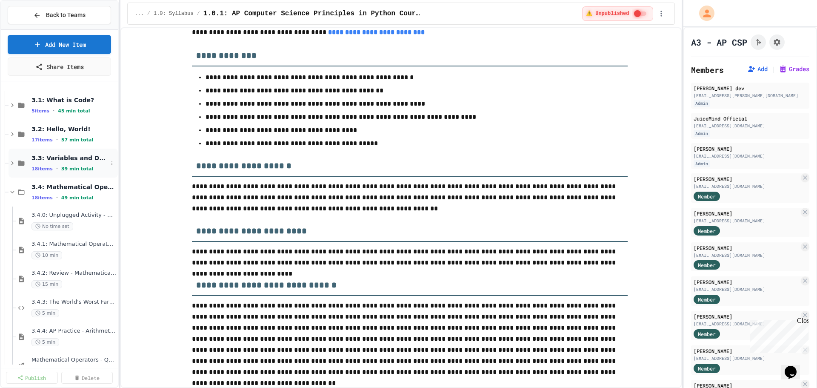
scroll to position [181, 0]
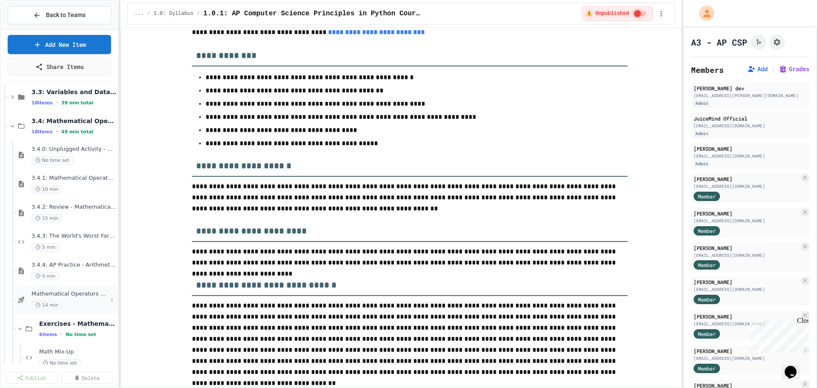
click at [58, 268] on span "Mathematical Operators - Quiz" at bounding box center [70, 293] width 76 height 7
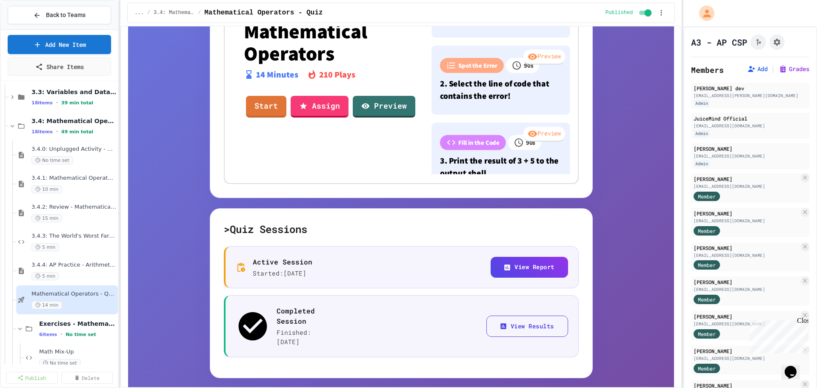
scroll to position [370, 0]
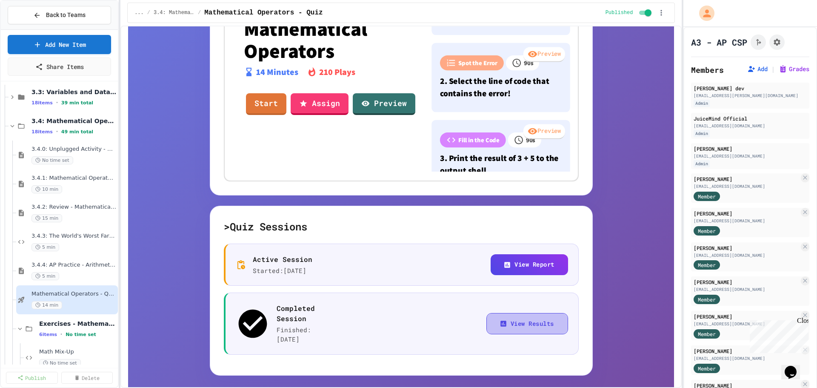
click at [524, 268] on button "View Results" at bounding box center [528, 324] width 82 height 22
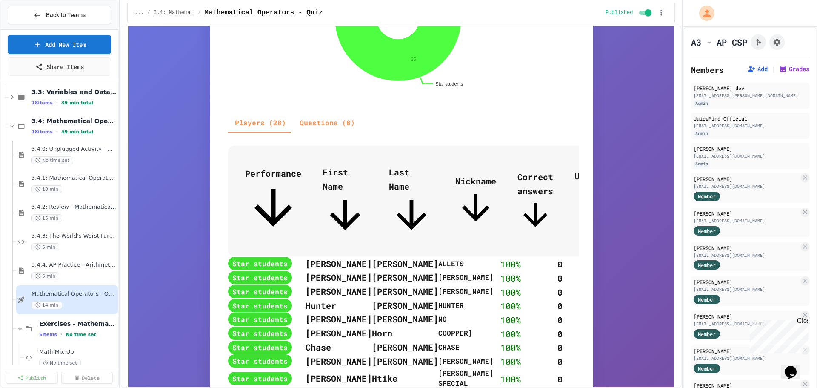
scroll to position [357, 0]
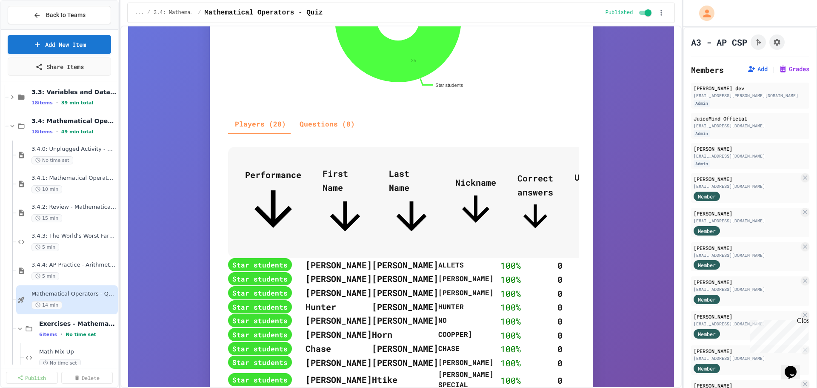
click at [407, 170] on span "Last Name" at bounding box center [411, 203] width 45 height 71
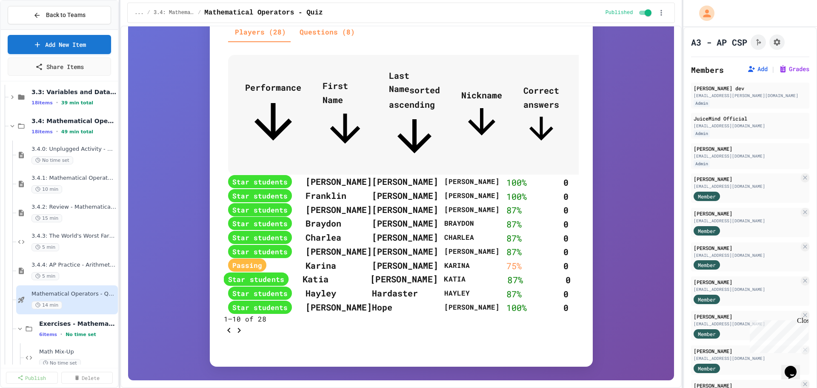
scroll to position [538, 0]
click at [244, 268] on icon "Go to next page" at bounding box center [239, 330] width 10 height 10
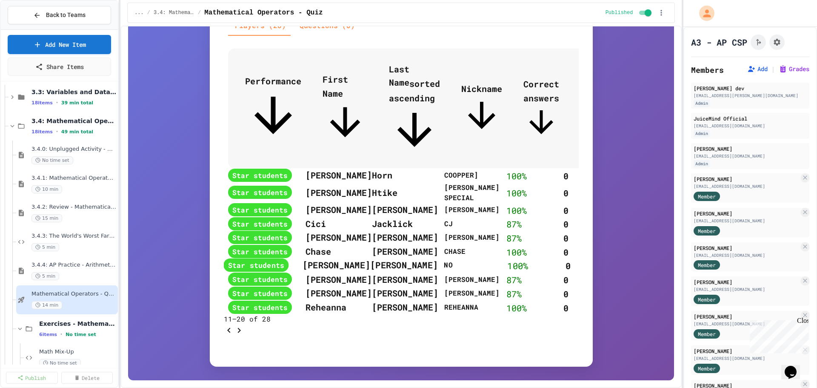
scroll to position [549, 0]
click at [244, 268] on icon "Go to next page" at bounding box center [239, 330] width 10 height 10
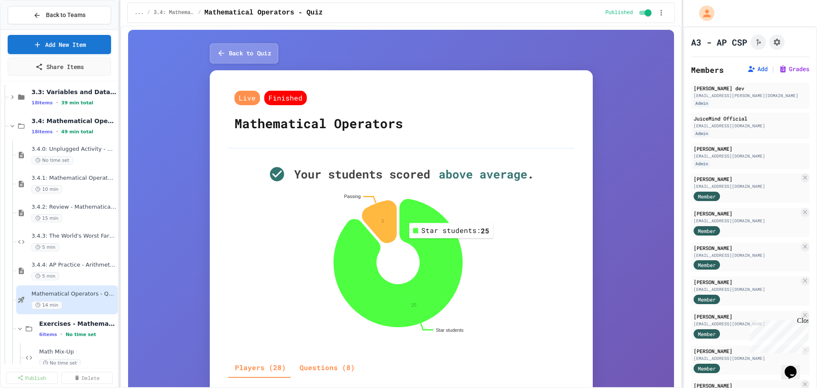
scroll to position [0, 0]
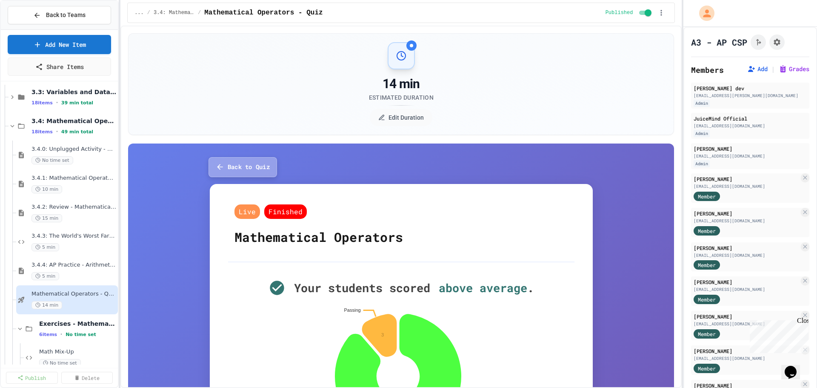
click at [252, 166] on button "Back to Quiz" at bounding box center [243, 167] width 69 height 20
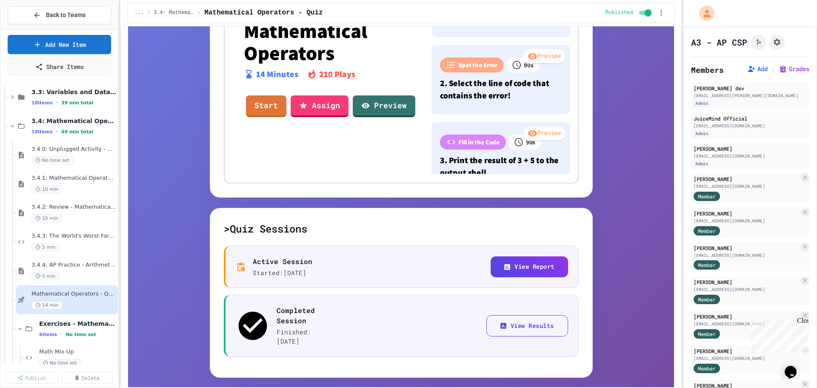
scroll to position [370, 0]
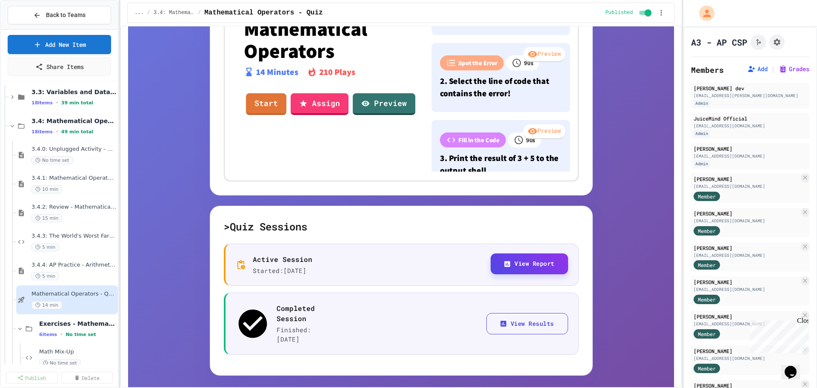
click at [515, 265] on button "View Report" at bounding box center [529, 263] width 77 height 21
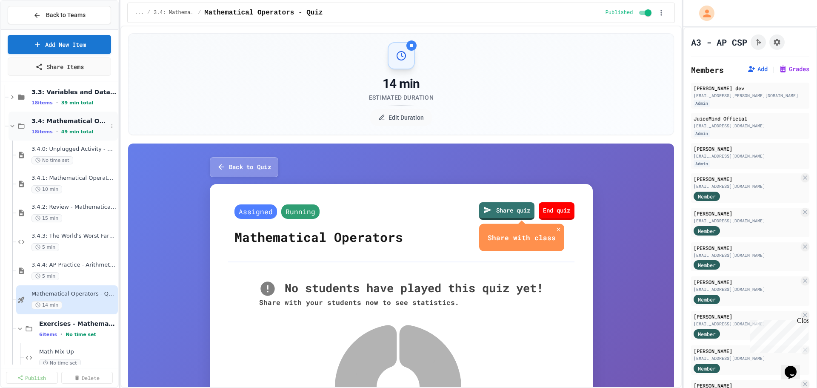
click at [58, 121] on span "3.4: Mathematical Operators" at bounding box center [70, 121] width 76 height 8
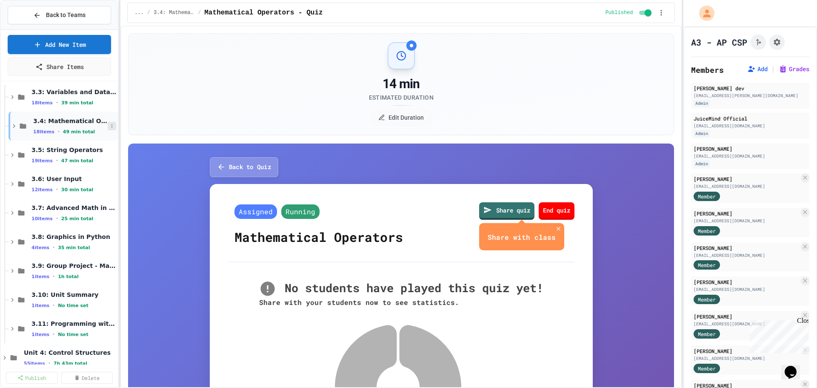
click at [108, 123] on button at bounding box center [112, 126] width 9 height 9
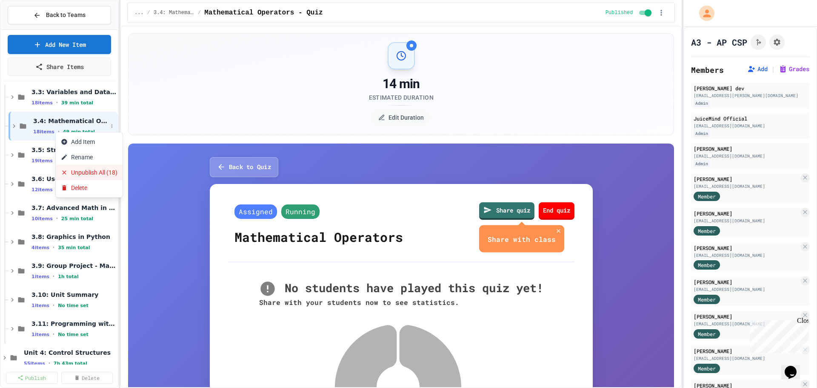
click at [99, 169] on button "Unpublish All (18)" at bounding box center [89, 172] width 67 height 15
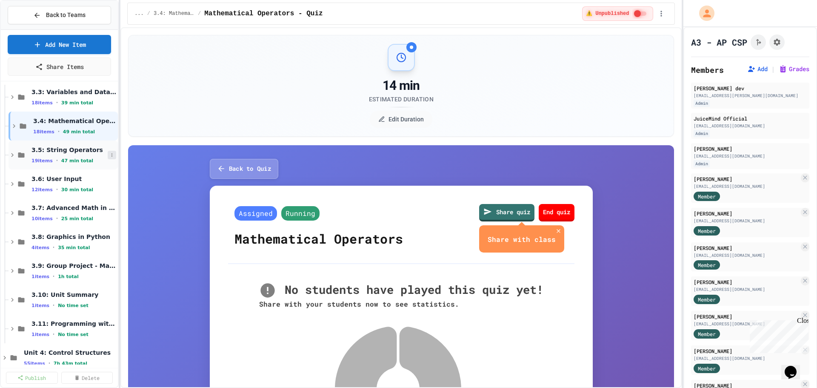
click at [109, 155] on icon at bounding box center [111, 154] width 5 height 5
click at [92, 203] on button "Publish All (19)" at bounding box center [86, 201] width 60 height 15
click at [64, 152] on span "3.5: String Operators" at bounding box center [70, 150] width 76 height 8
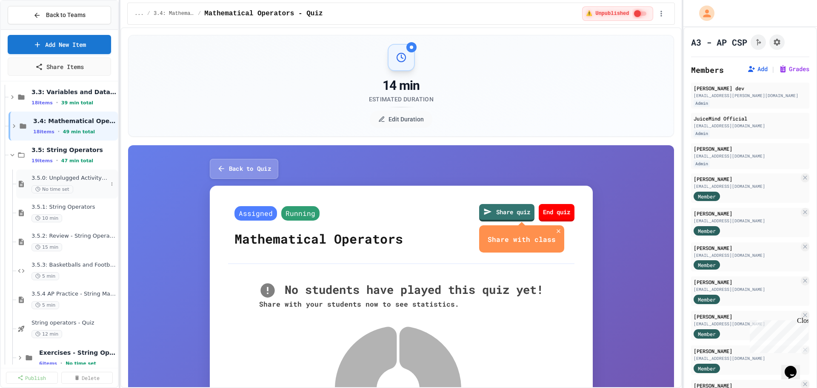
click at [72, 179] on span "3.5.0: Unplugged Activity - String Operators" at bounding box center [70, 178] width 76 height 7
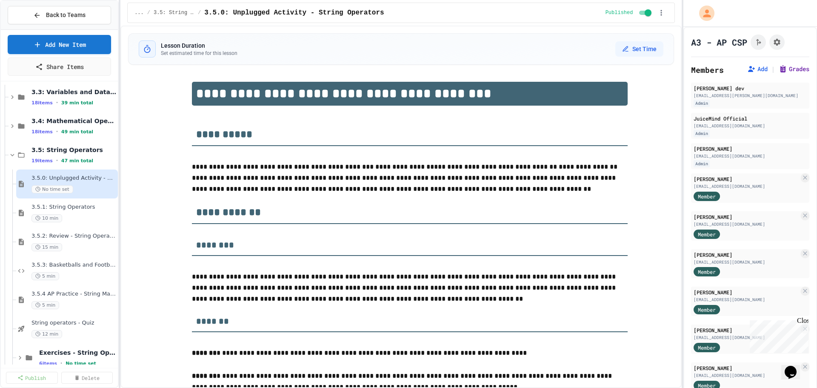
click at [544, 72] on button "Grades" at bounding box center [794, 69] width 31 height 9
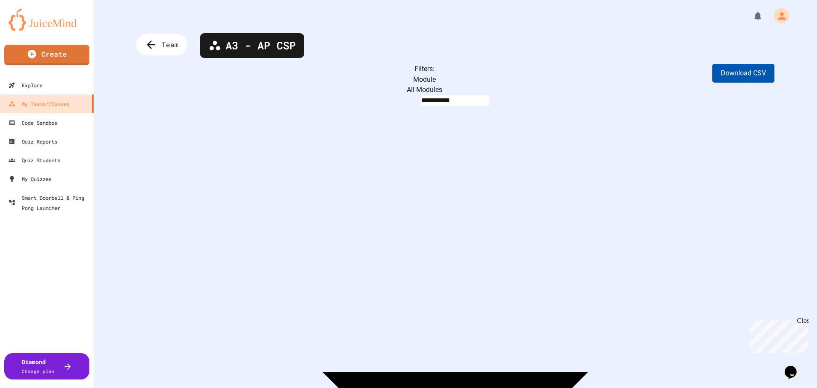
scroll to position [11, 0]
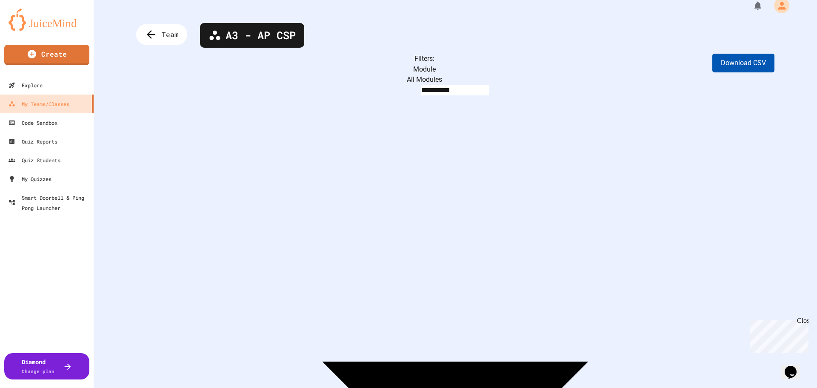
click at [544, 66] on button "Download CSV" at bounding box center [744, 62] width 62 height 19
click at [170, 35] on span "Team" at bounding box center [171, 34] width 19 height 11
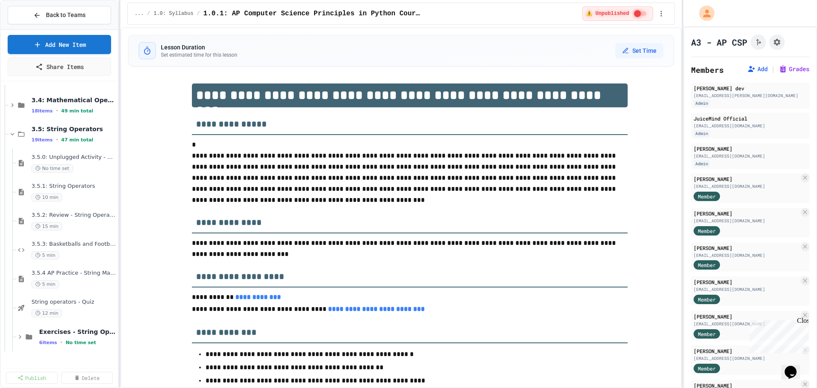
scroll to position [202, 0]
click at [60, 268] on span "String operators - Quiz" at bounding box center [70, 301] width 76 height 7
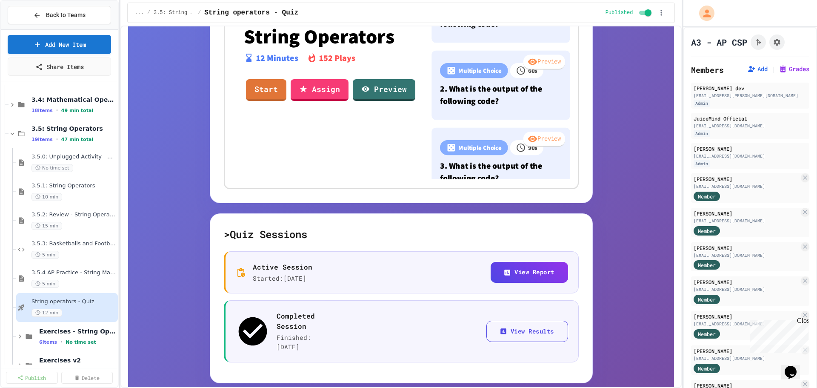
scroll to position [370, 0]
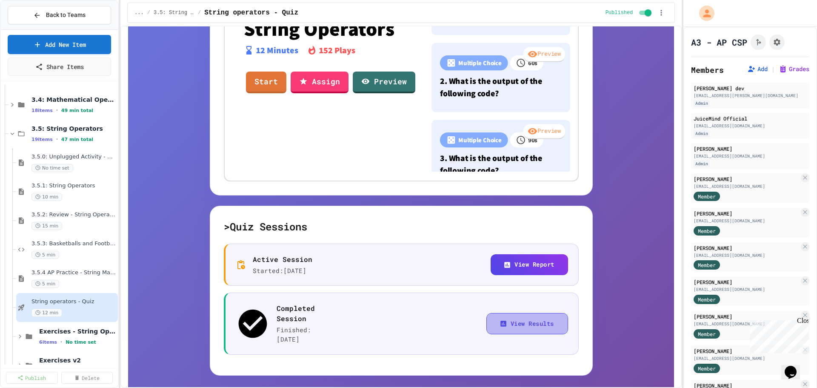
click at [519, 268] on button "View Results" at bounding box center [528, 324] width 82 height 22
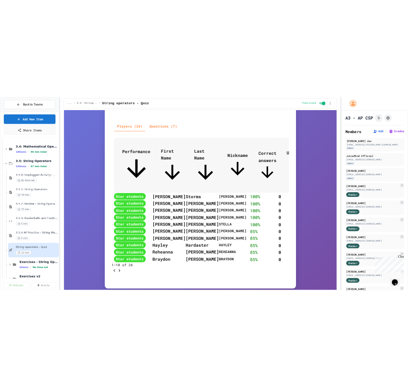
scroll to position [415, 0]
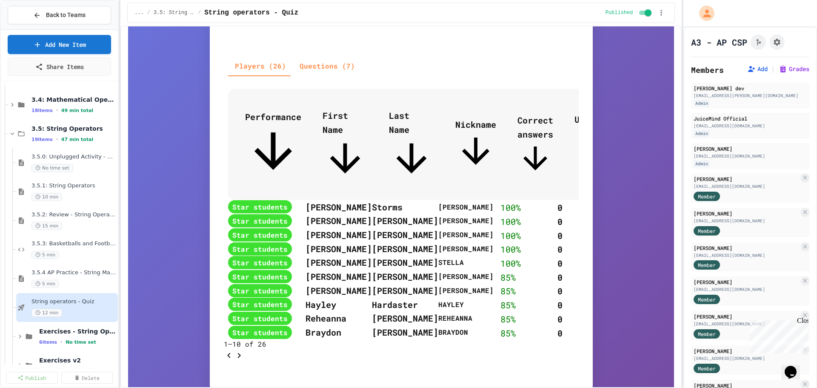
click at [402, 115] on span "Last Name" at bounding box center [411, 145] width 45 height 71
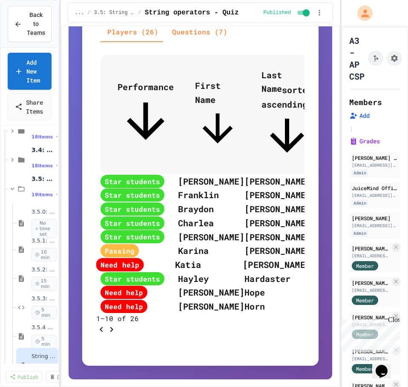
scroll to position [553, 0]
click at [113, 268] on icon "Go to next page" at bounding box center [111, 329] width 3 height 5
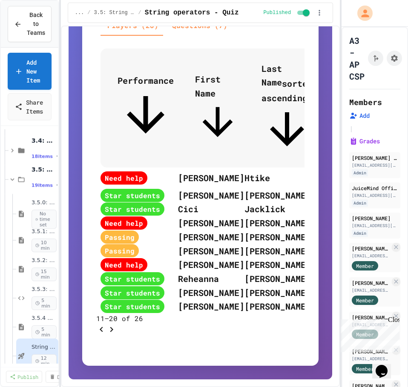
scroll to position [202, 0]
click at [117, 268] on icon "Go to next page" at bounding box center [111, 330] width 10 height 10
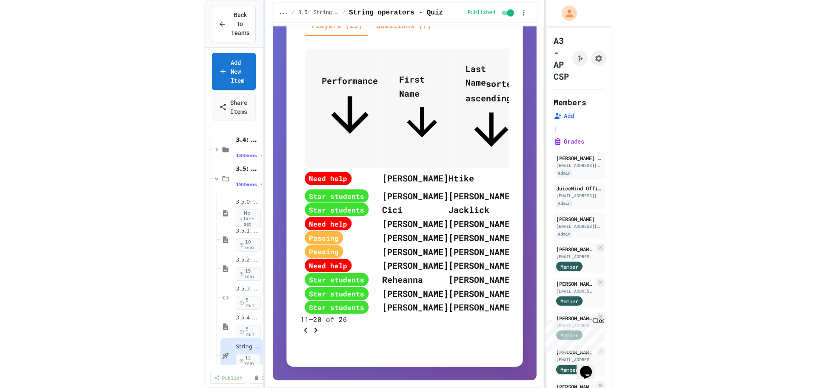
scroll to position [446, 0]
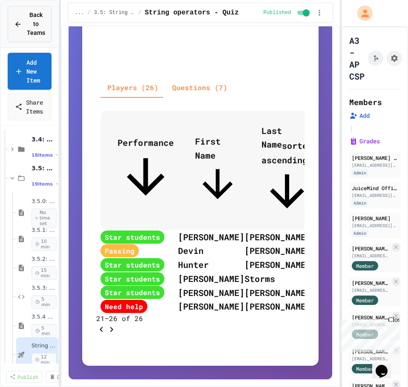
click at [28, 20] on span "Back to Teams" at bounding box center [36, 24] width 18 height 27
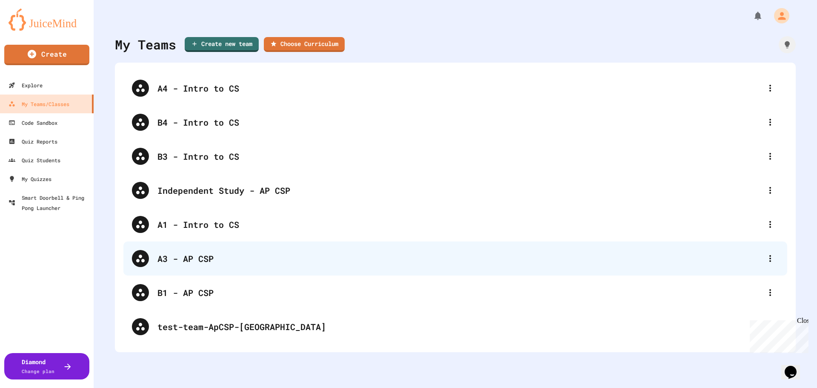
click at [187, 262] on div "A3 - AP CSP" at bounding box center [460, 258] width 604 height 13
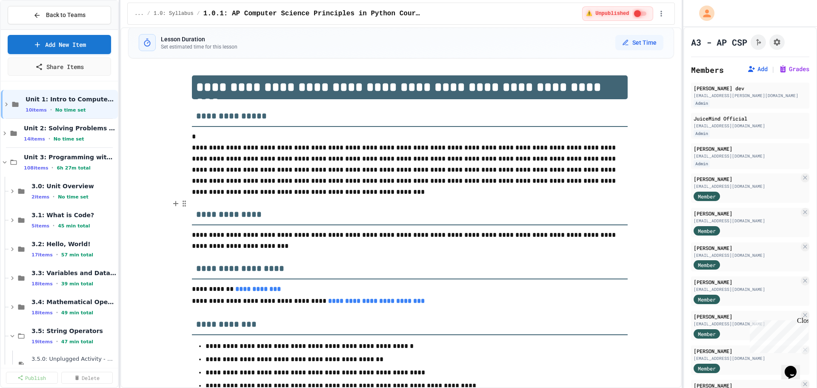
scroll to position [11, 0]
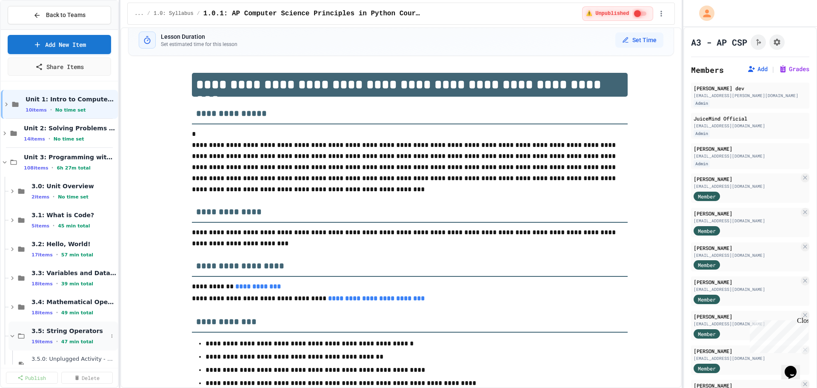
click at [20, 268] on icon at bounding box center [21, 336] width 10 height 8
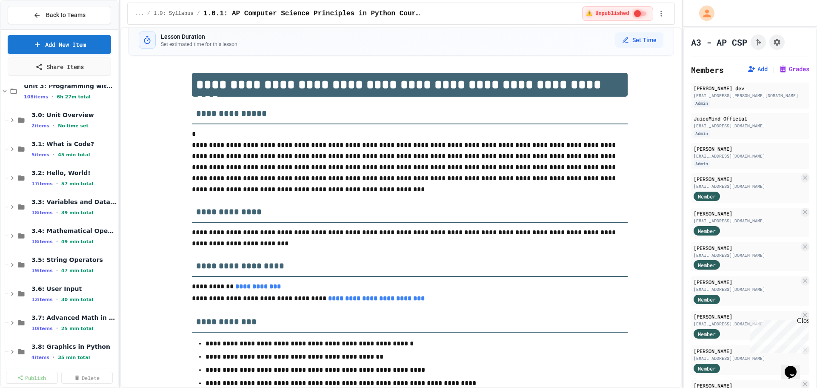
scroll to position [106, 0]
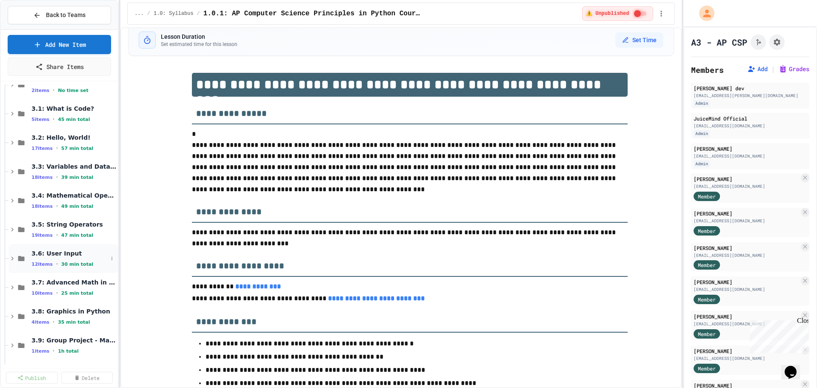
click at [44, 252] on span "3.6: User Input" at bounding box center [70, 253] width 76 height 8
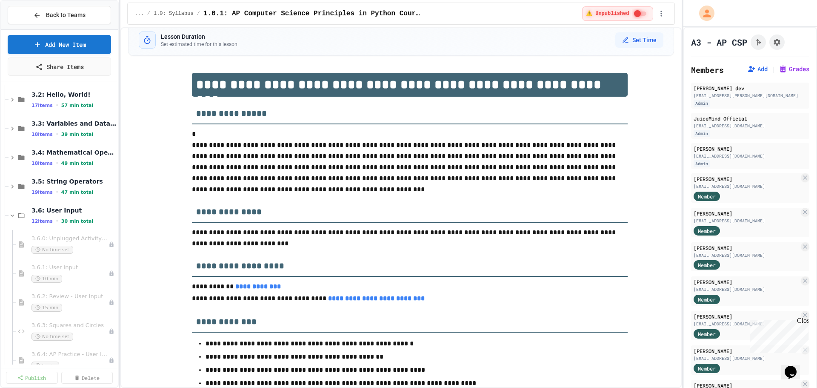
scroll to position [149, 0]
click at [108, 218] on button at bounding box center [112, 216] width 9 height 9
click at [84, 264] on button "Publish All (12)" at bounding box center [86, 262] width 60 height 15
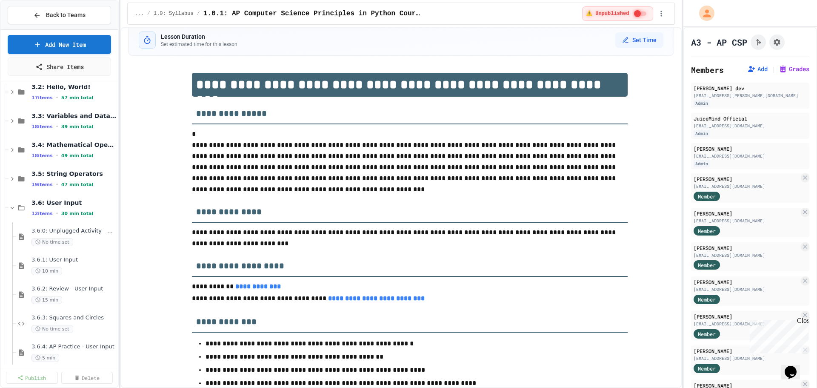
scroll to position [160, 0]
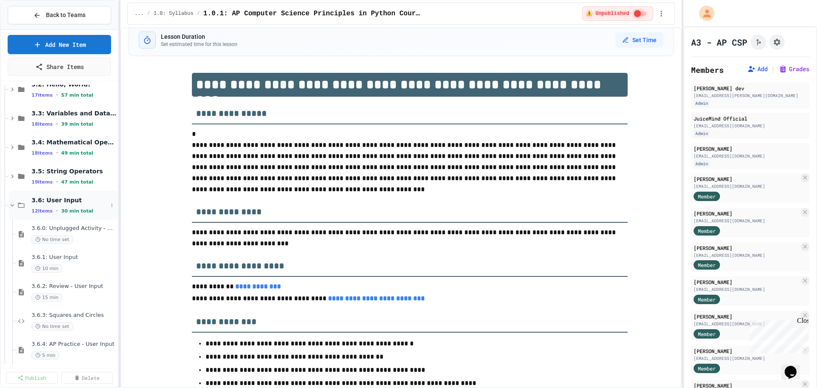
click at [46, 198] on span "3.6: User Input" at bounding box center [70, 200] width 76 height 8
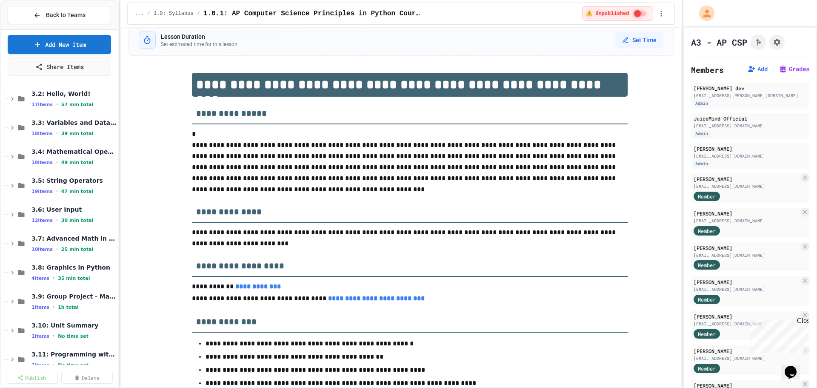
scroll to position [149, 0]
click at [109, 186] on icon at bounding box center [111, 186] width 5 height 5
click at [172, 162] on div at bounding box center [408, 194] width 817 height 388
click at [109, 158] on icon at bounding box center [111, 157] width 5 height 5
click at [86, 204] on button "Publish All (18)" at bounding box center [86, 204] width 60 height 15
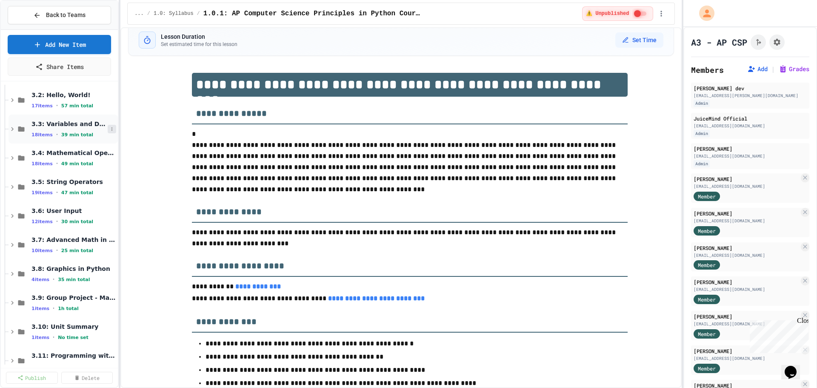
click at [109, 126] on icon at bounding box center [111, 128] width 5 height 5
click at [104, 175] on button "Publish All (18)" at bounding box center [86, 175] width 60 height 15
click at [109, 99] on icon at bounding box center [111, 99] width 5 height 5
click at [100, 148] on button "Publish All (17)" at bounding box center [86, 146] width 60 height 15
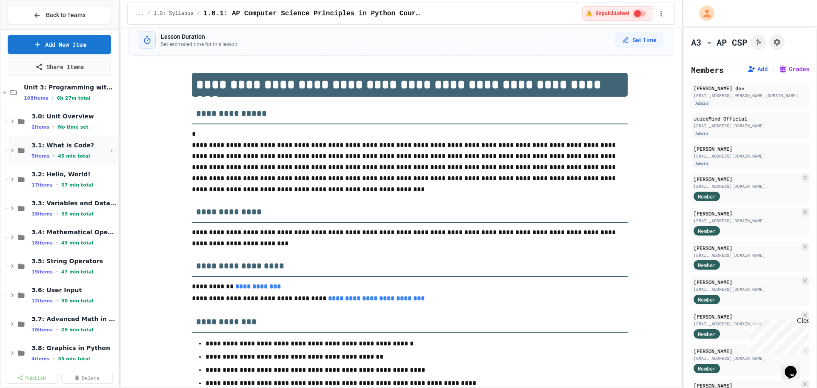
scroll to position [64, 0]
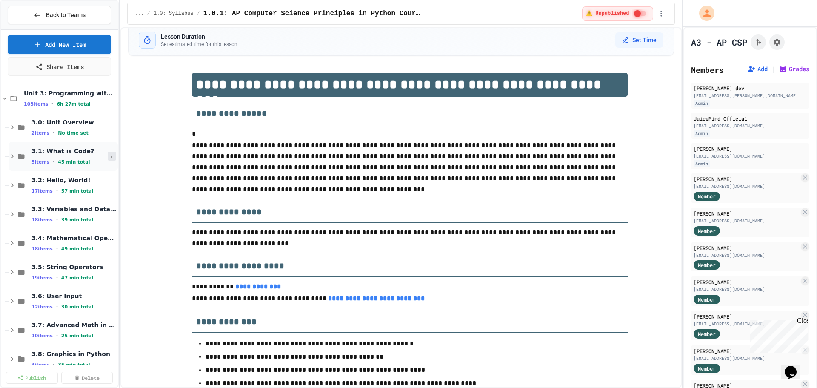
click at [108, 155] on button at bounding box center [112, 156] width 9 height 9
click at [80, 206] on button "Publish All (5)" at bounding box center [84, 202] width 57 height 15
